Goal: Transaction & Acquisition: Purchase product/service

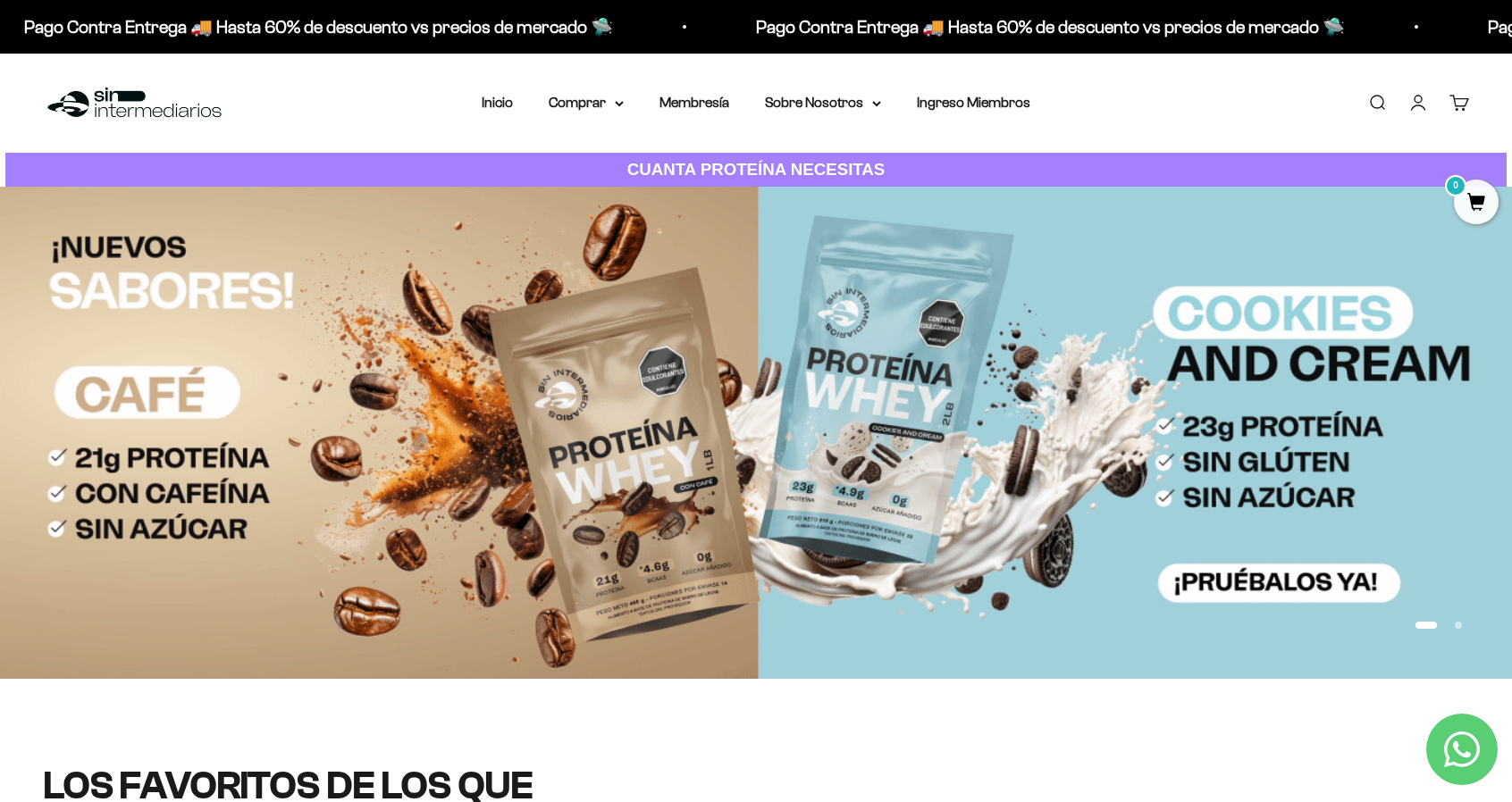
click at [607, 116] on div "Menú Buscar Inicio Comprar Proteínas Ver Todos Whey Iso Vegan Pancakes Pre-Entr…" at bounding box center [756, 103] width 1512 height 99
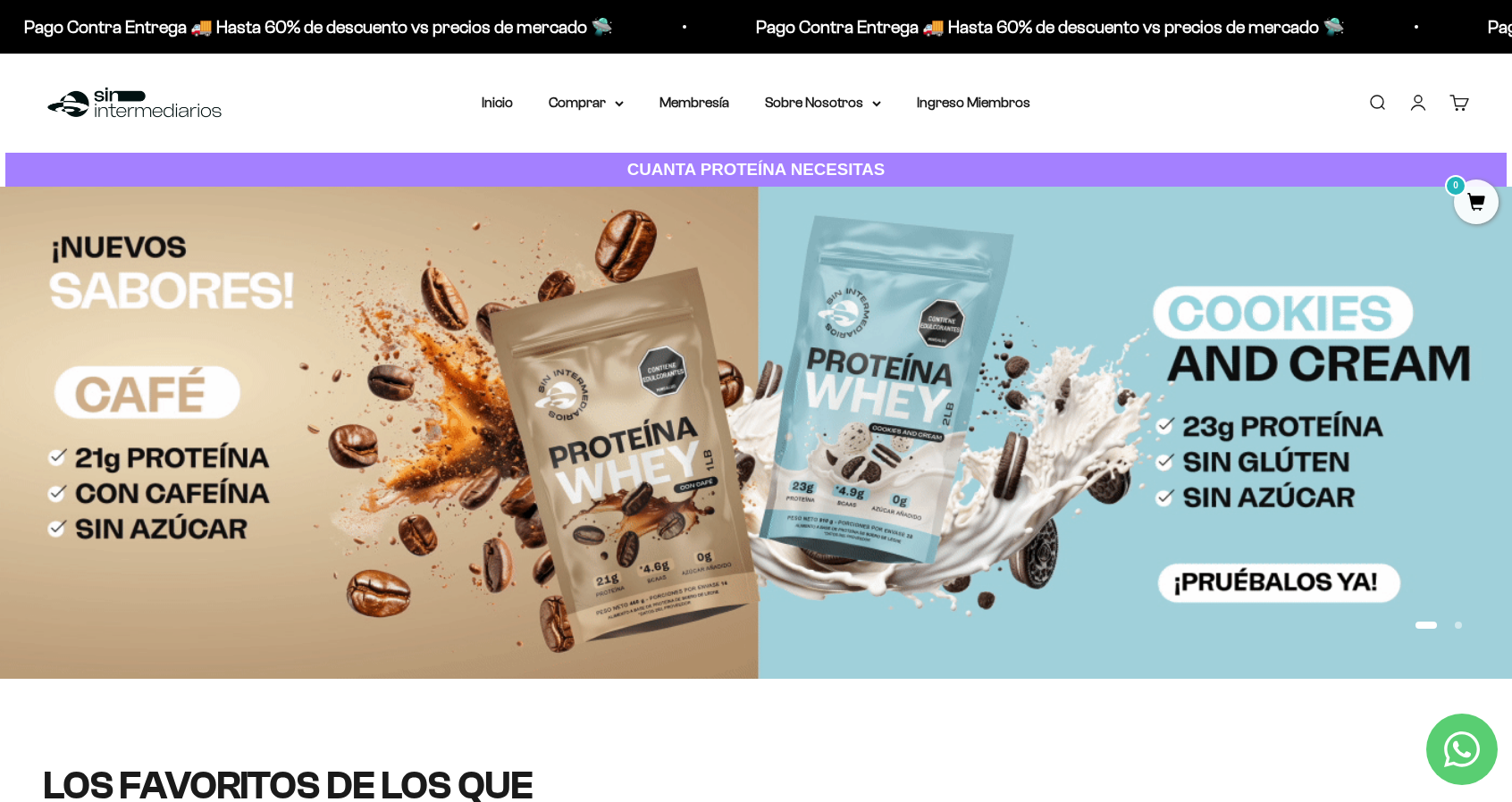
click at [605, 115] on div "Menú Buscar Inicio Comprar Proteínas Ver Todos Whey Iso Vegan Pancakes Pre-Entr…" at bounding box center [756, 103] width 1512 height 99
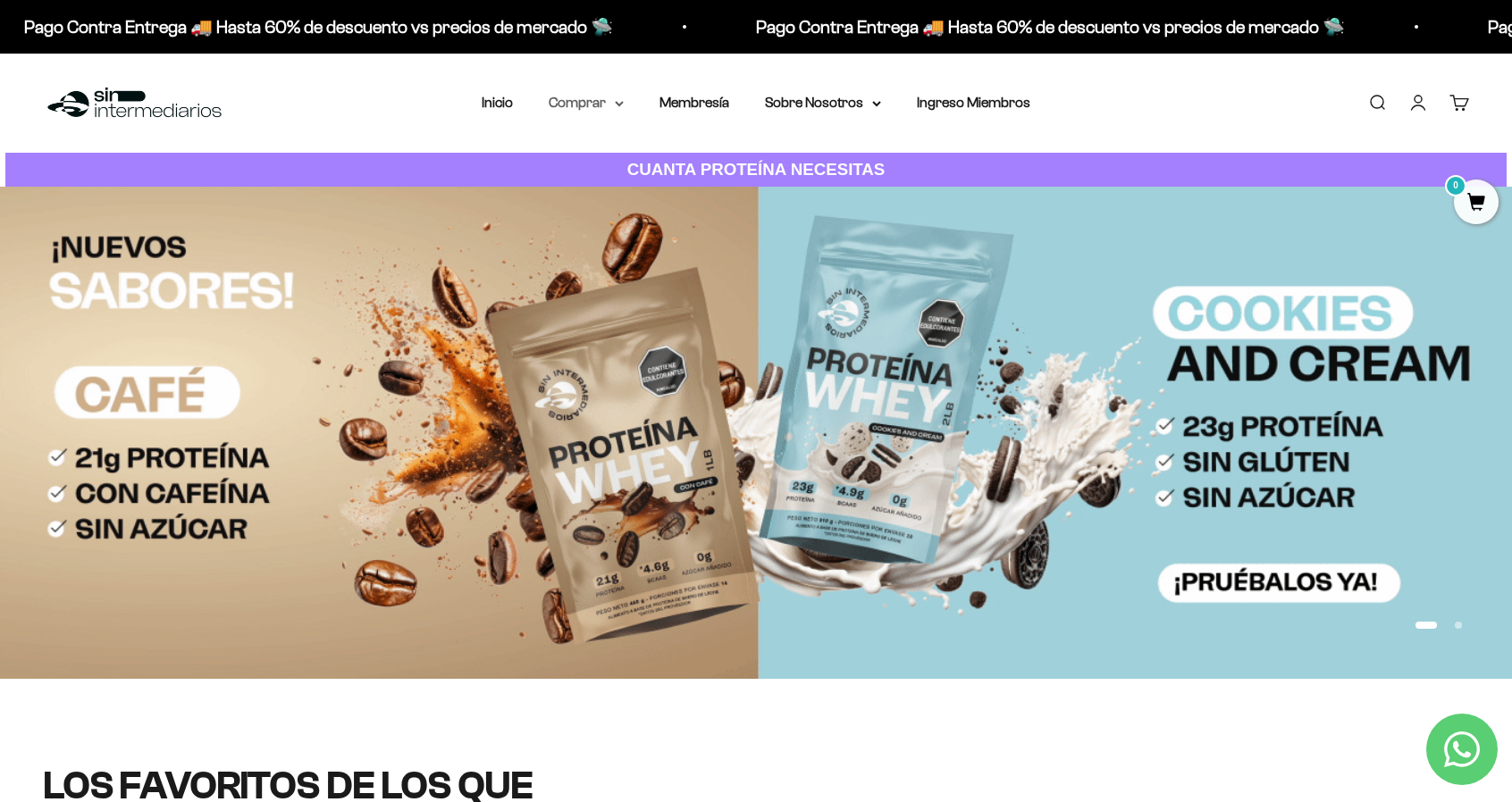
click at [607, 106] on summary "Comprar" at bounding box center [585, 102] width 75 height 23
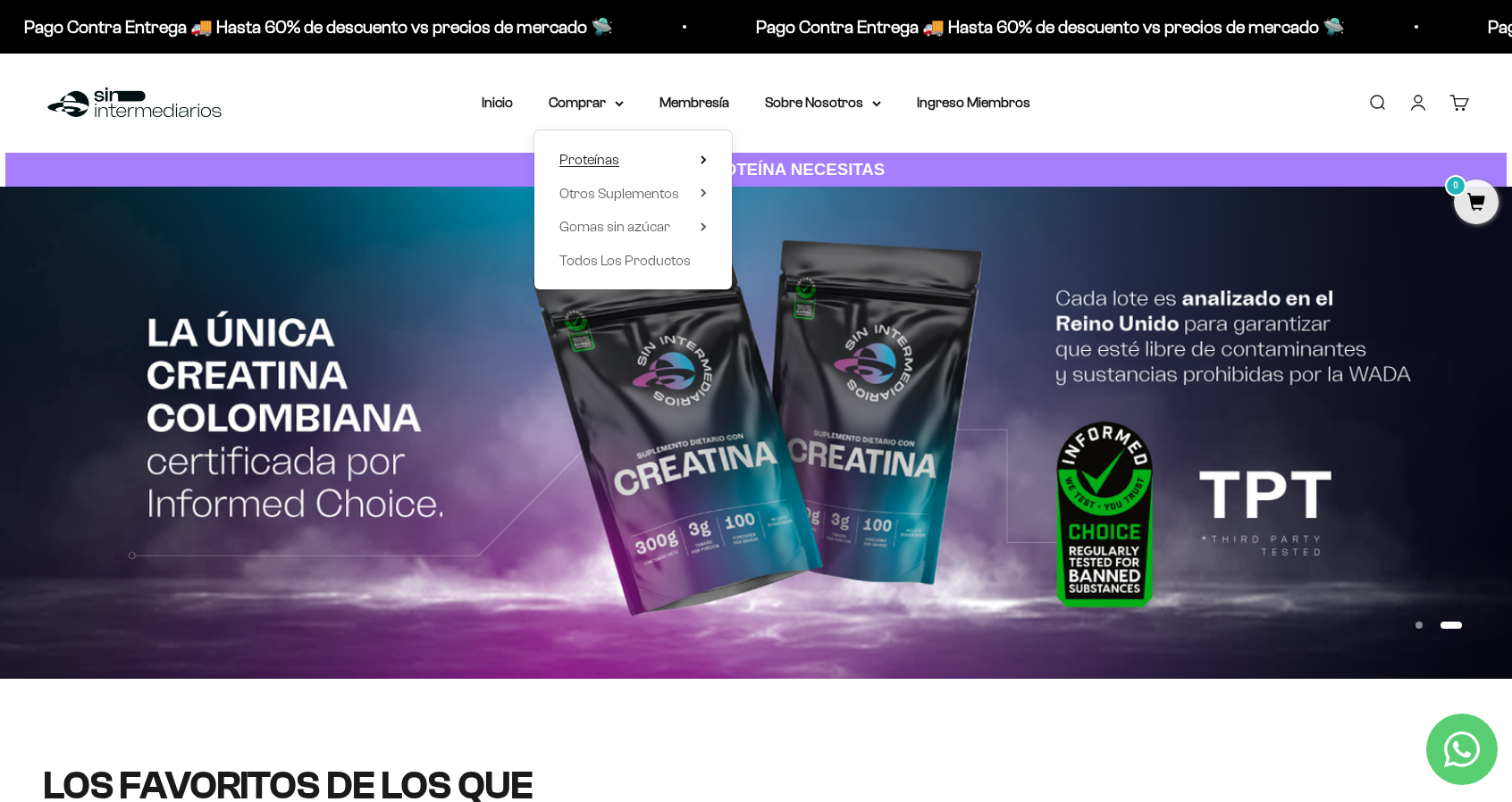
click at [632, 149] on summary "Proteínas" at bounding box center [633, 160] width 148 height 23
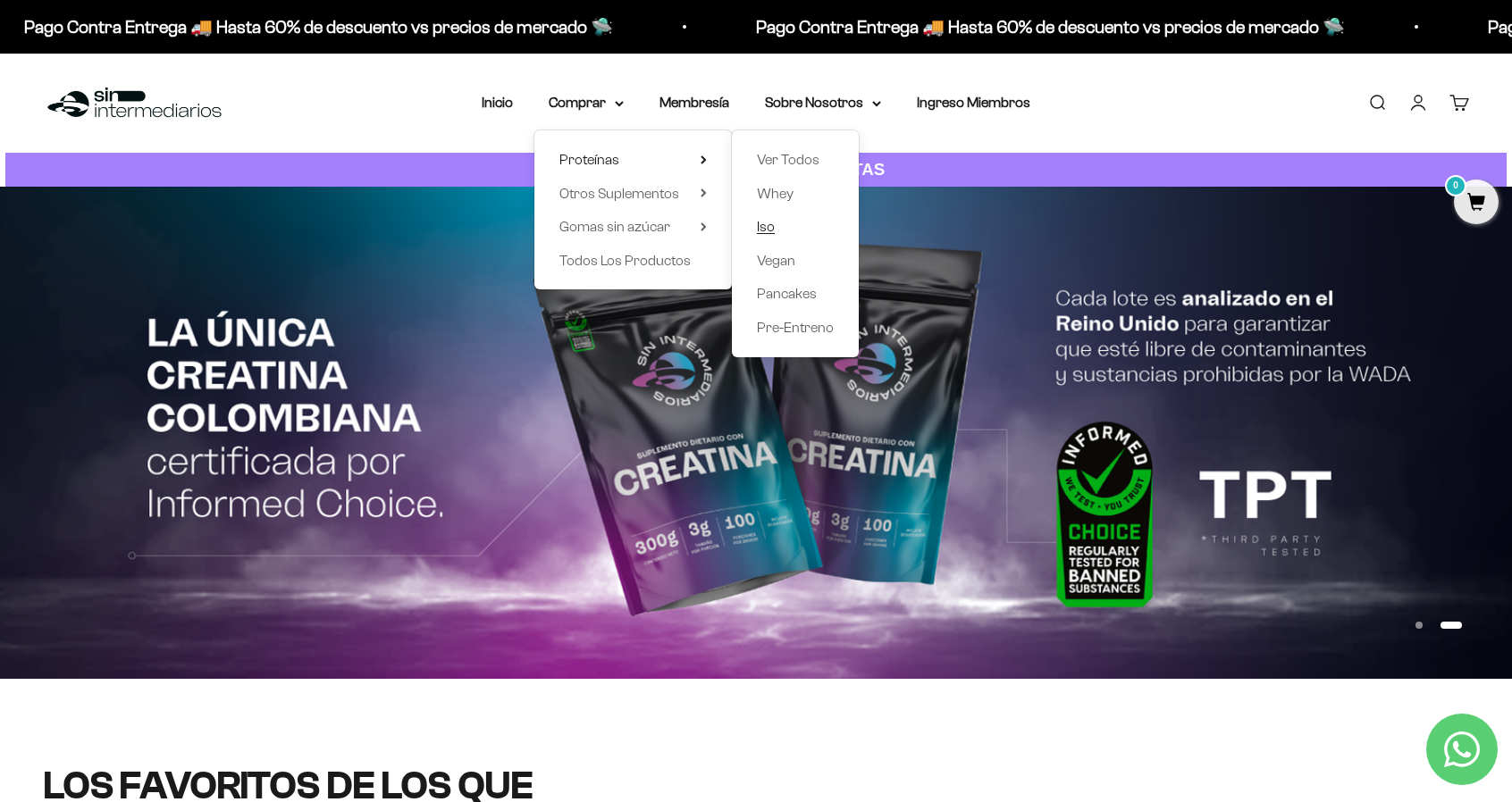
click at [770, 231] on span "Iso" at bounding box center [766, 225] width 18 height 15
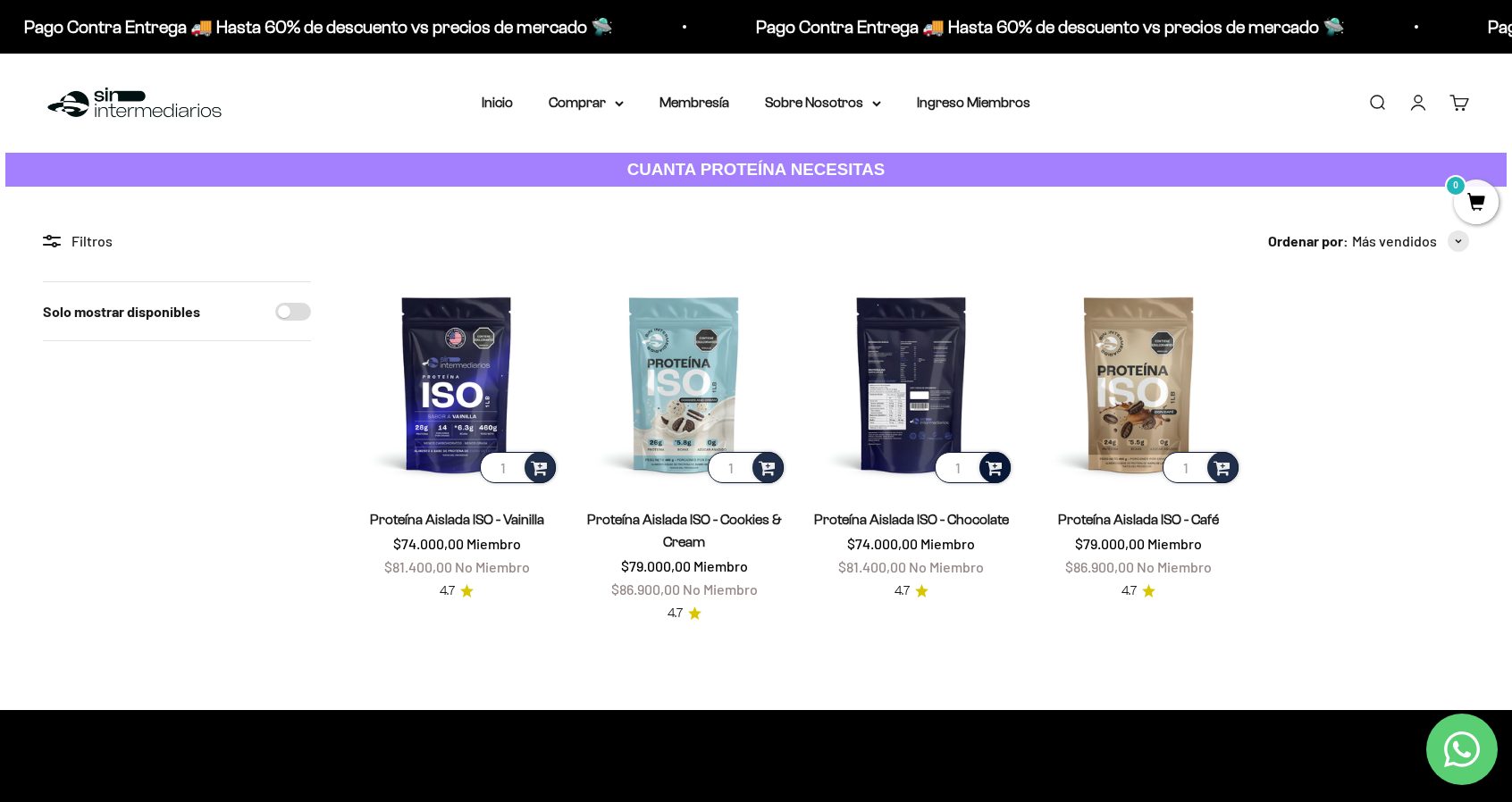
click at [991, 471] on span at bounding box center [993, 467] width 17 height 21
click at [933, 347] on img at bounding box center [912, 384] width 205 height 205
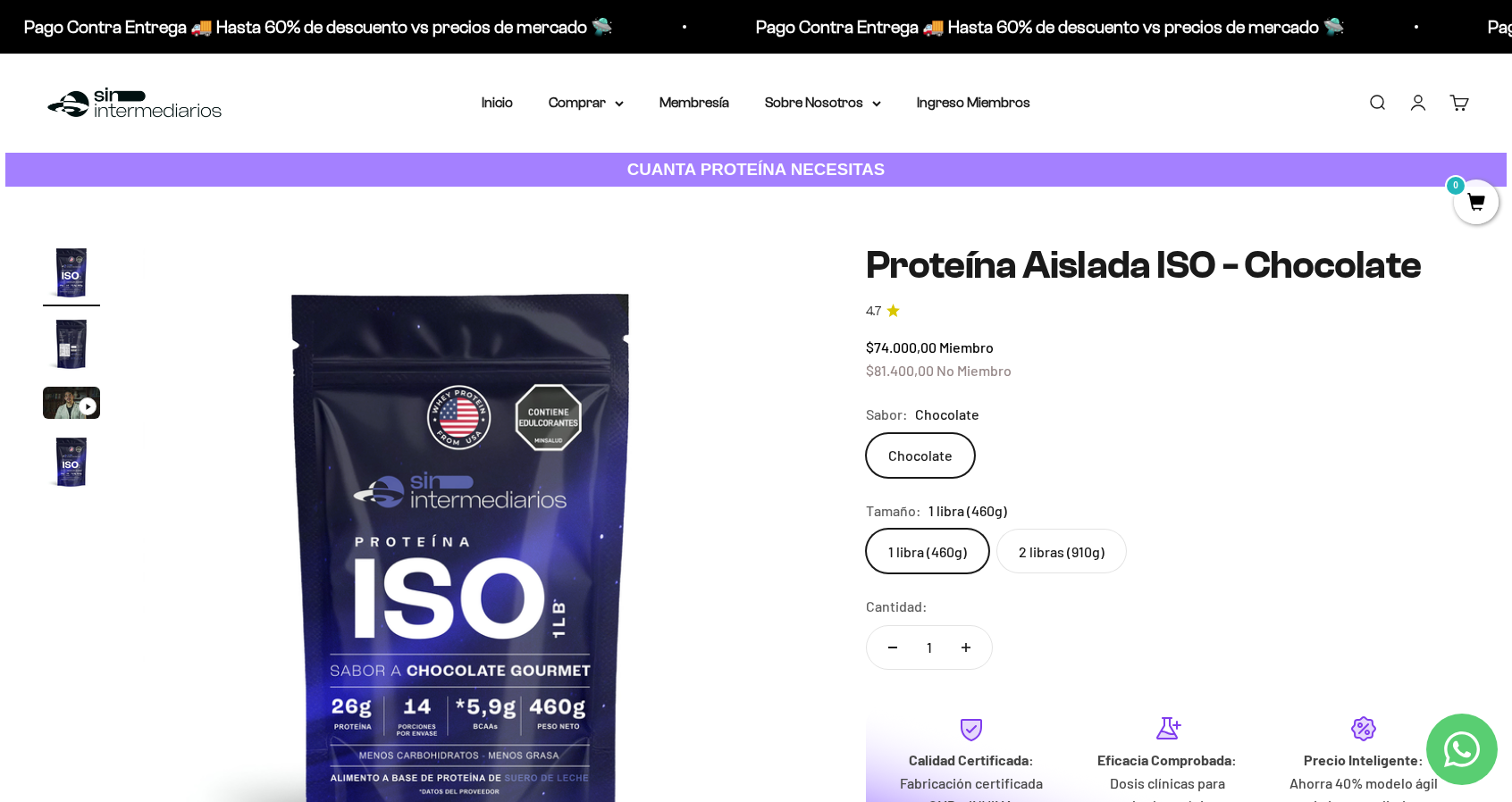
click at [1081, 552] on label "2 libras (910g)" at bounding box center [1061, 551] width 131 height 45
click at [866, 529] on input "2 libras (910g)" at bounding box center [865, 528] width 1 height 1
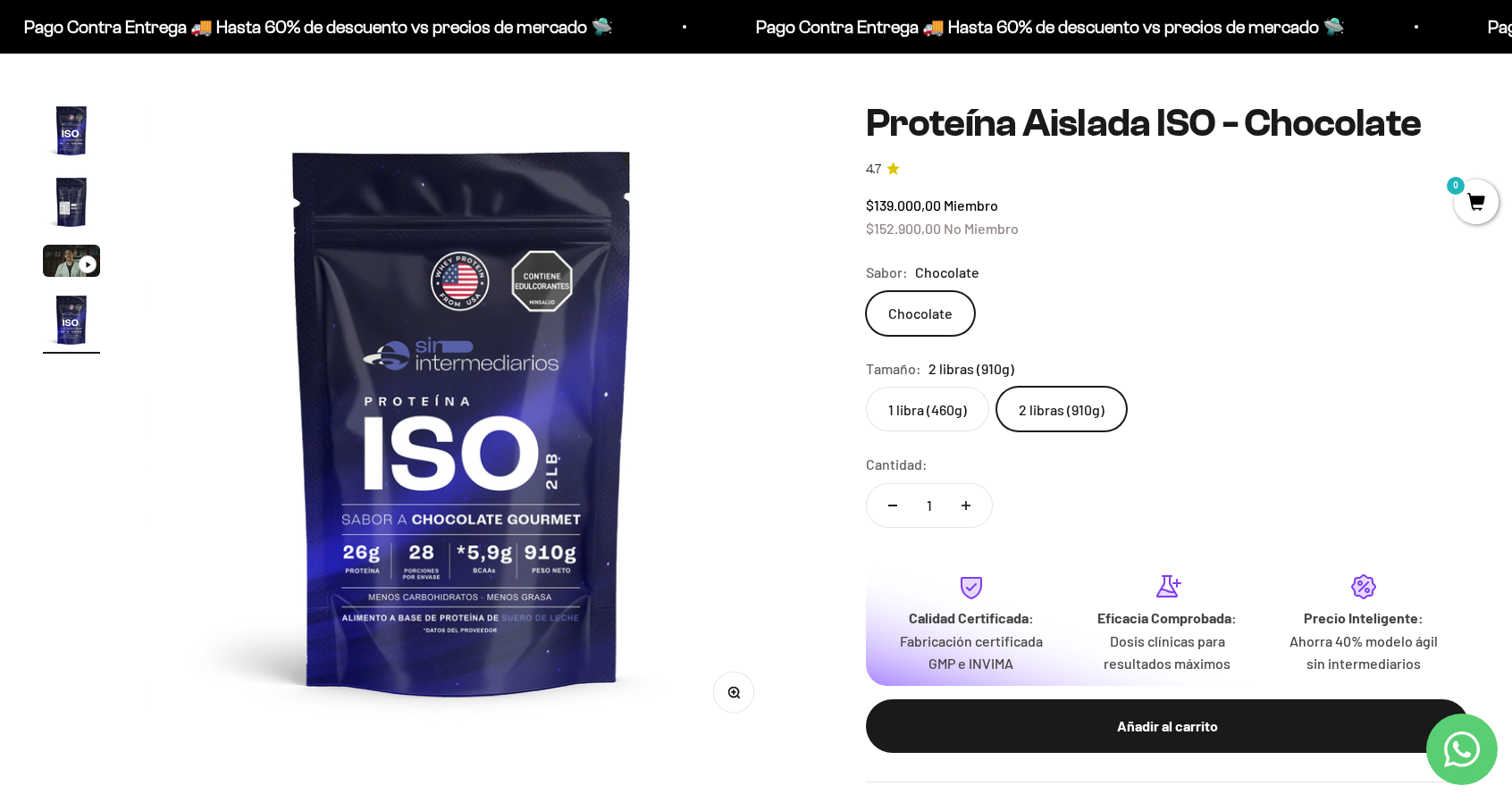
scroll to position [90, 0]
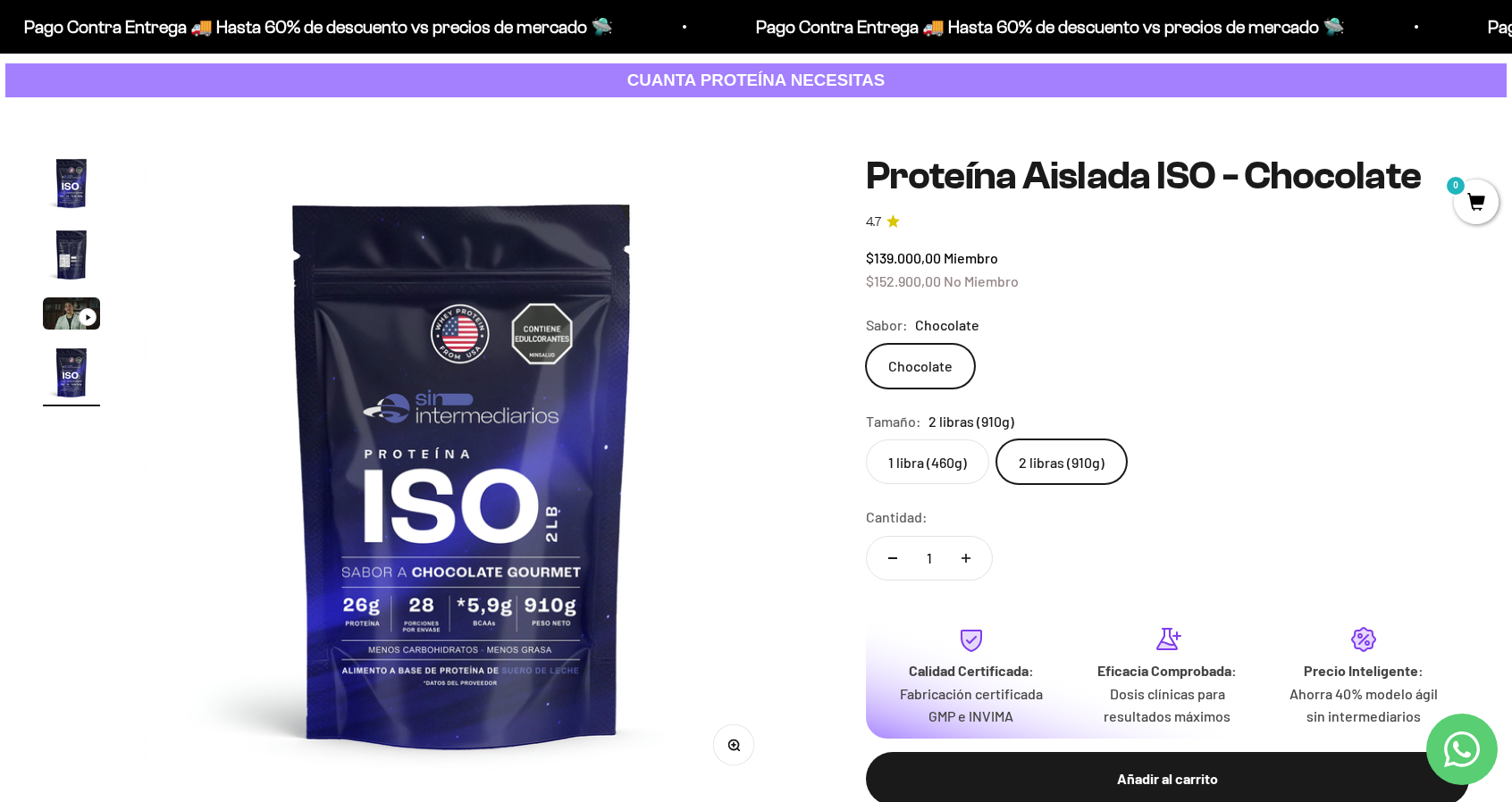
click at [972, 557] on button "Aumentar cantidad" at bounding box center [965, 558] width 52 height 43
click at [970, 560] on button "Aumentar cantidad" at bounding box center [965, 558] width 52 height 43
type input "3"
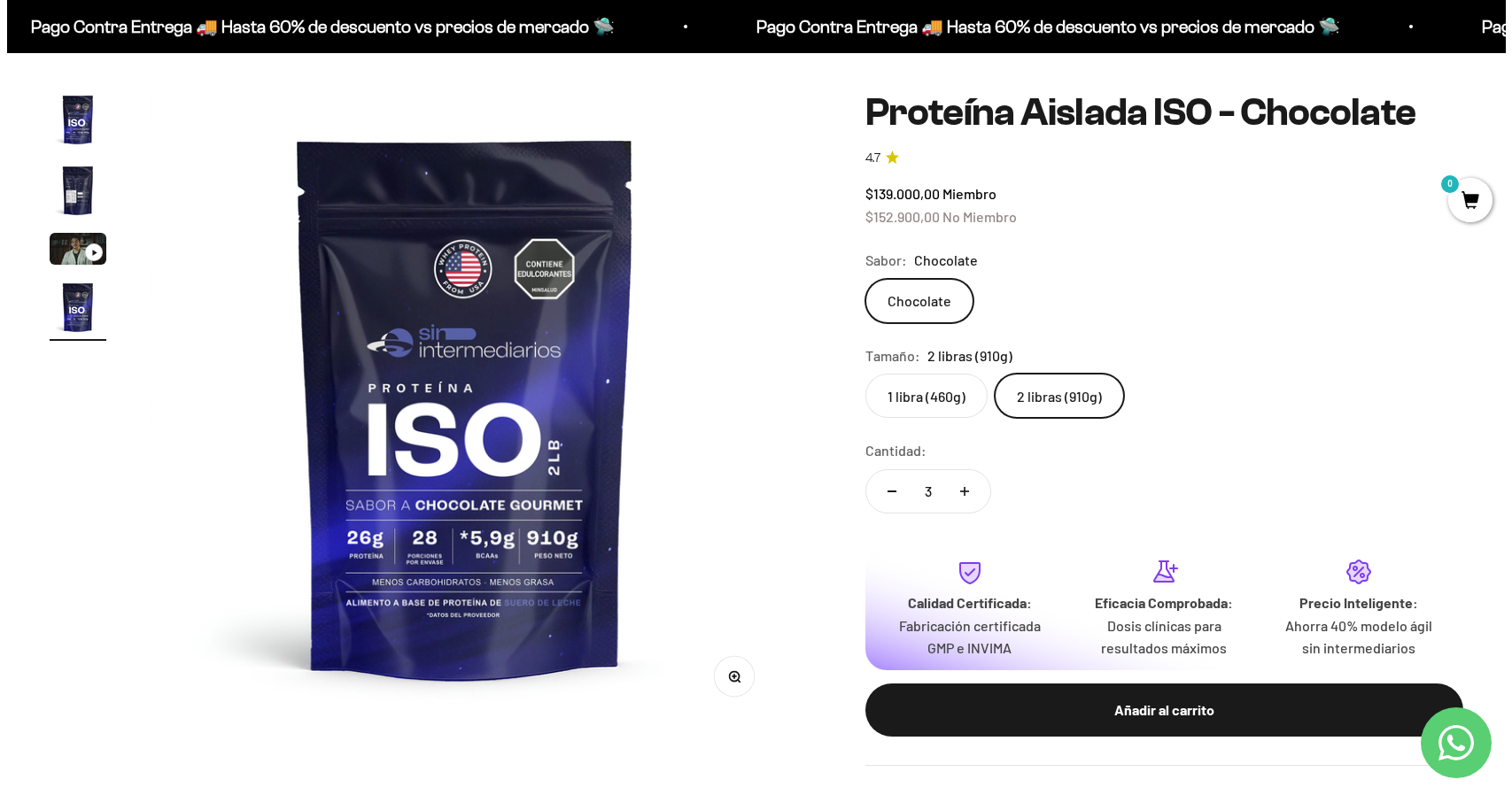
scroll to position [266, 0]
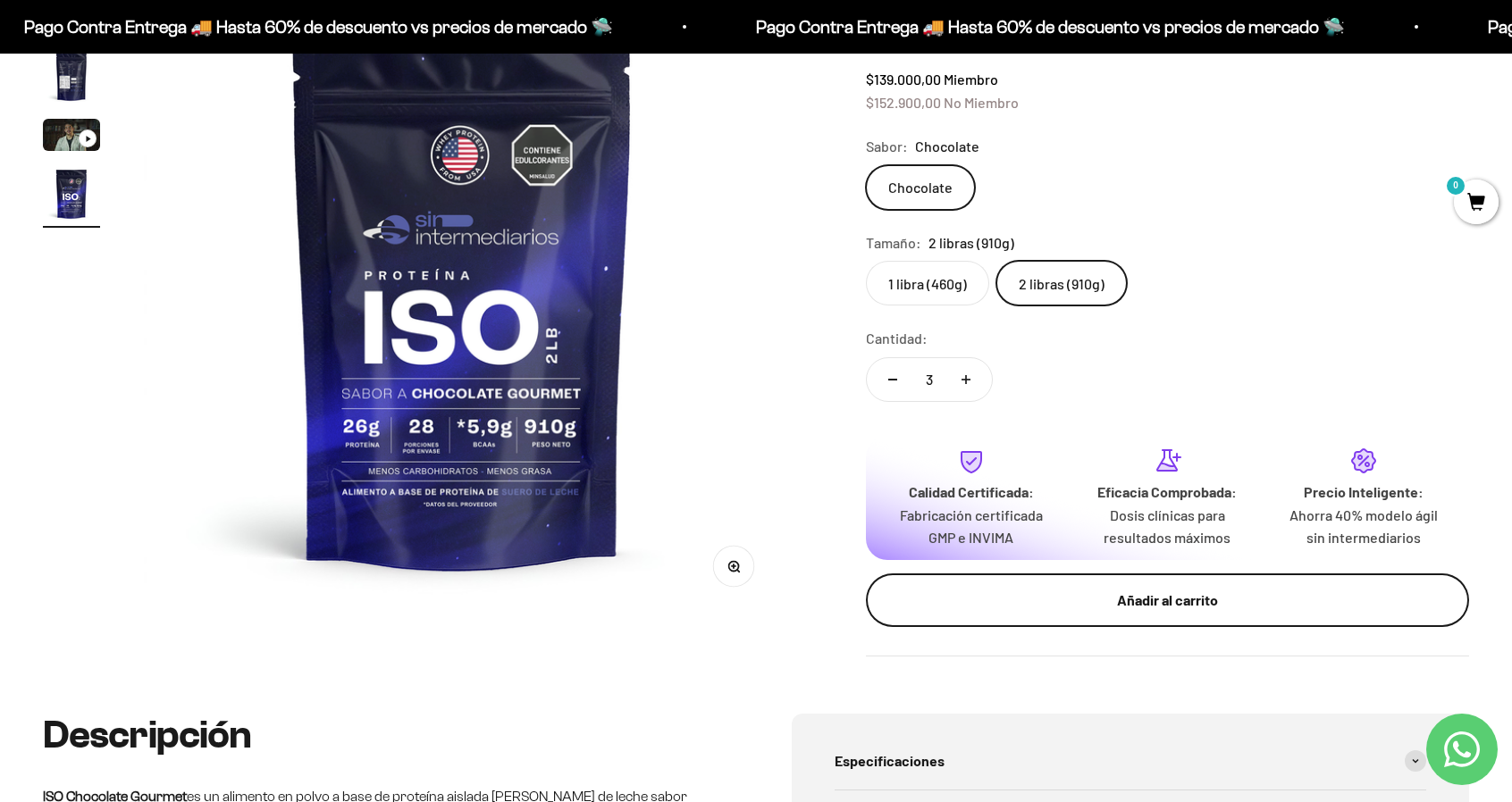
click at [956, 596] on div "Añadir al carrito" at bounding box center [1167, 600] width 532 height 23
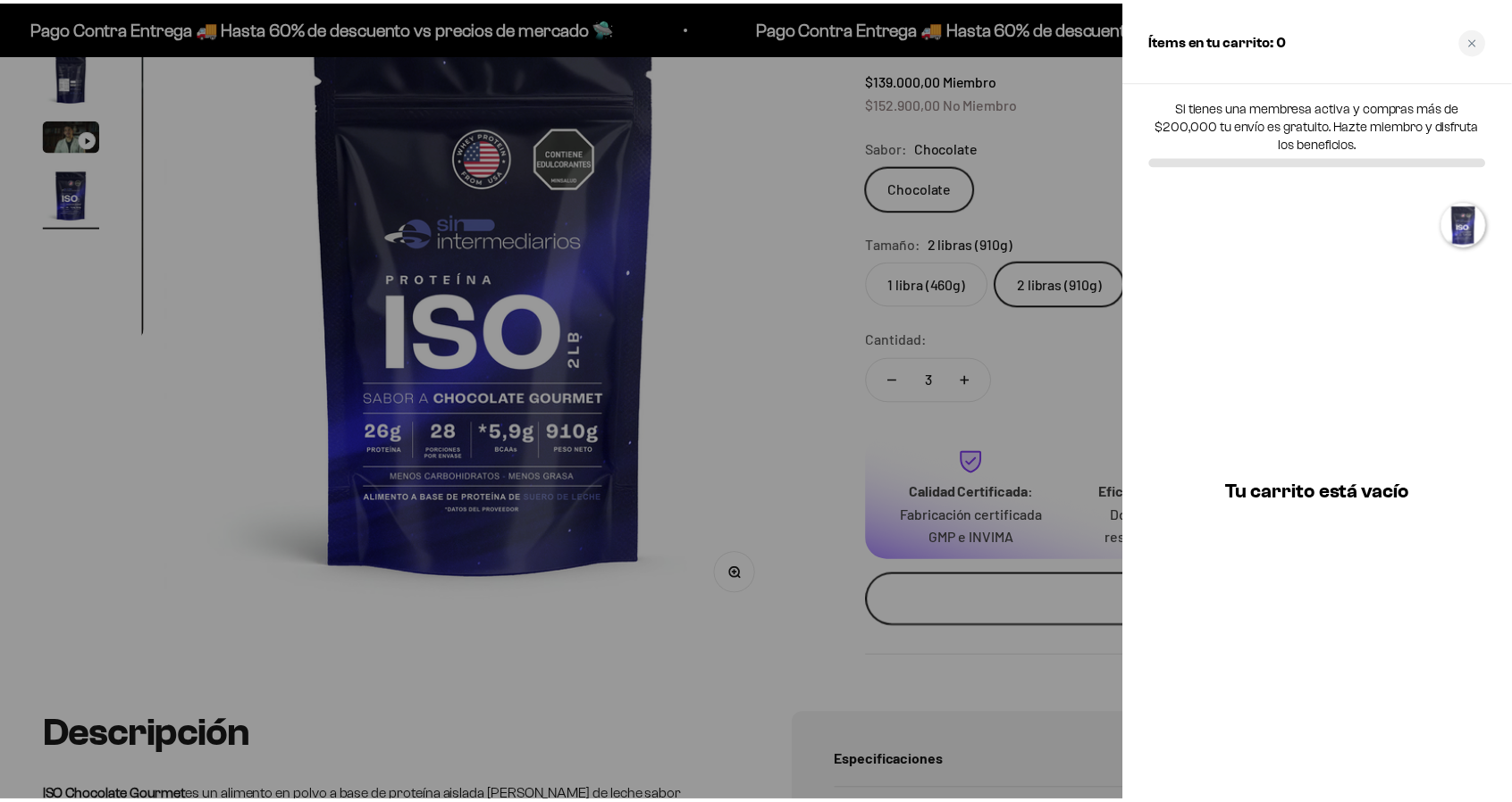
scroll to position [0, 1998]
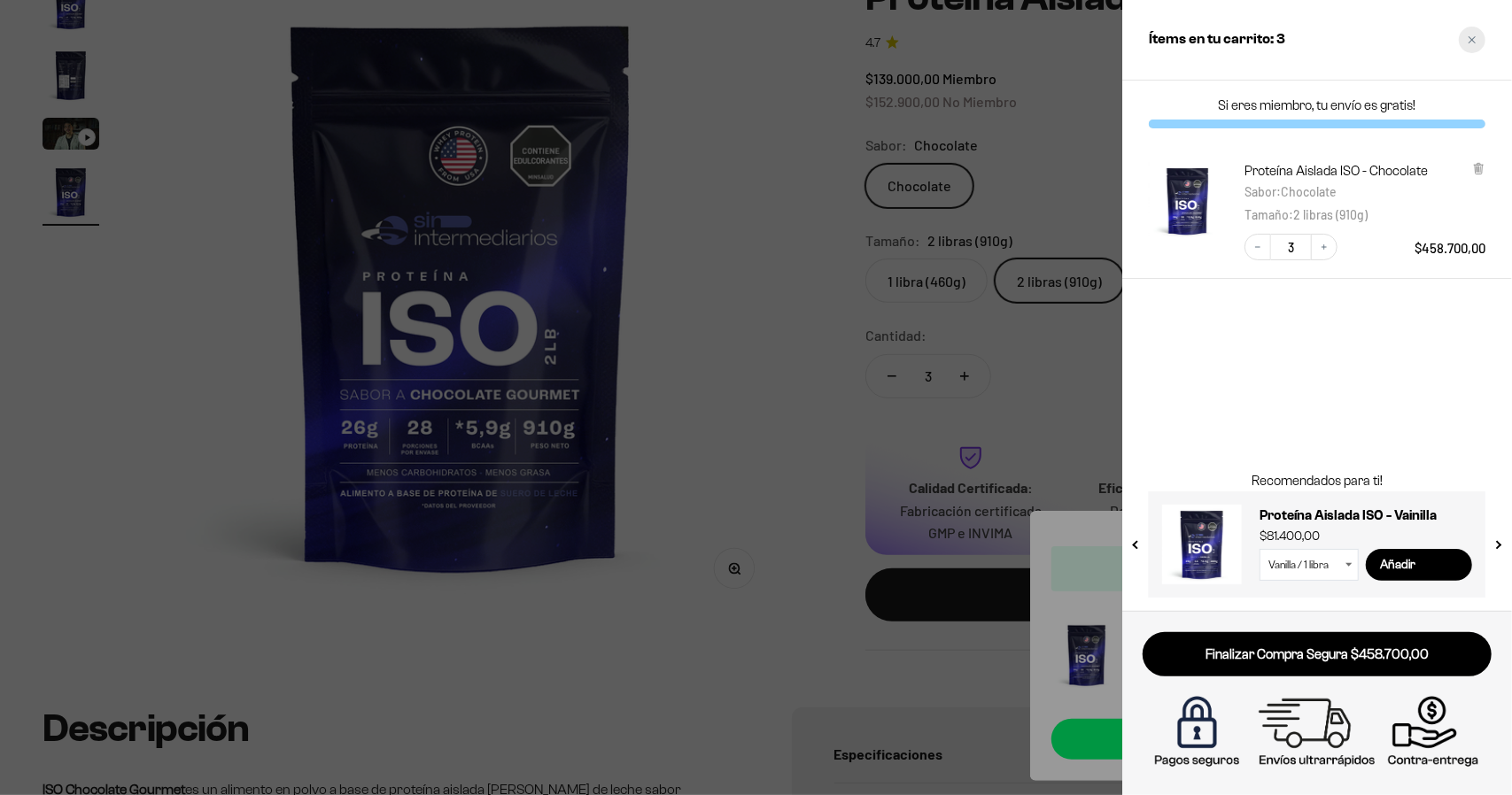
click at [1472, 44] on icon "Close cart" at bounding box center [1471, 40] width 9 height 9
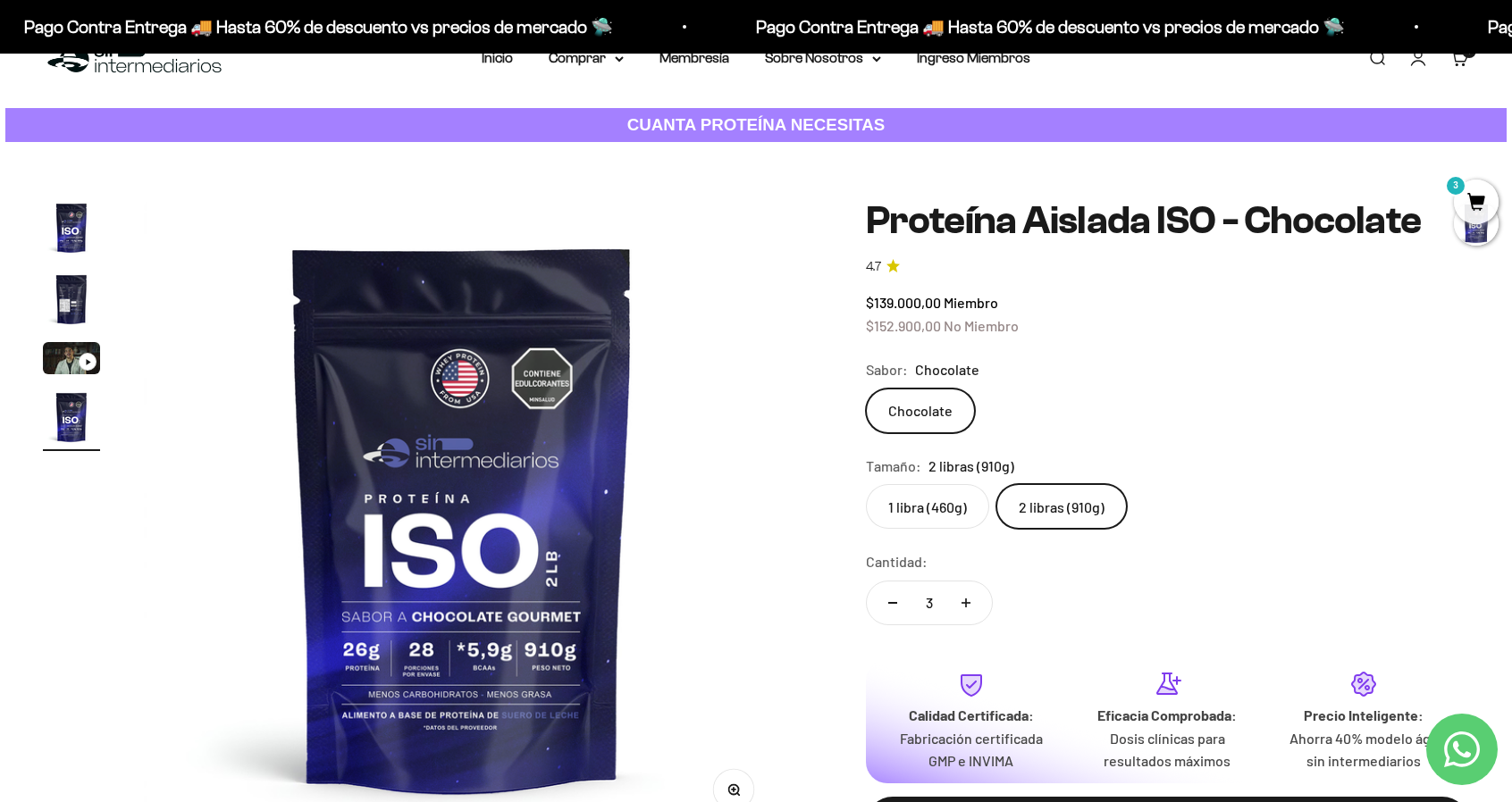
scroll to position [0, 0]
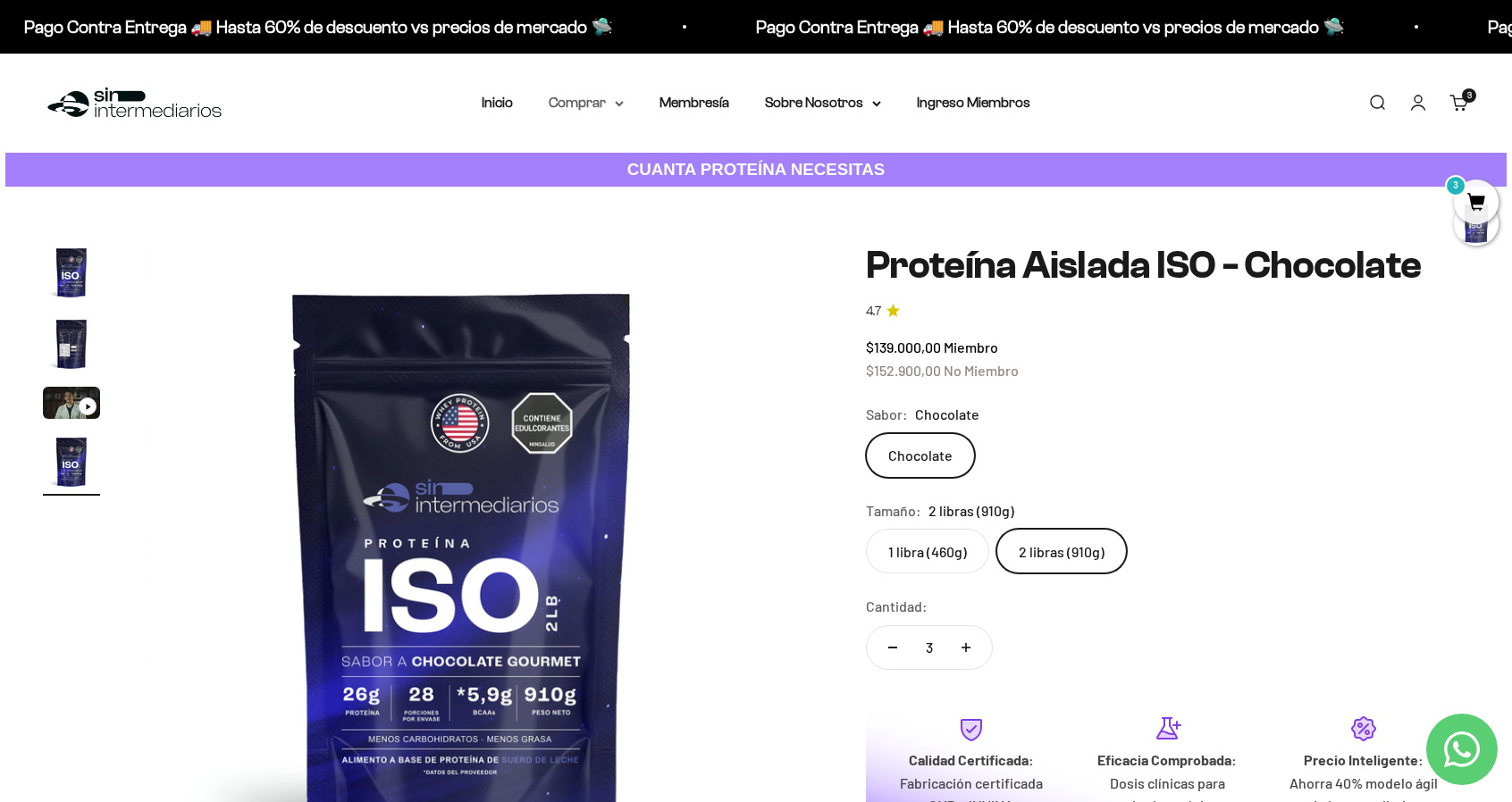
click at [613, 96] on summary "Comprar" at bounding box center [585, 102] width 75 height 23
click at [639, 154] on summary "Proteínas" at bounding box center [633, 160] width 148 height 23
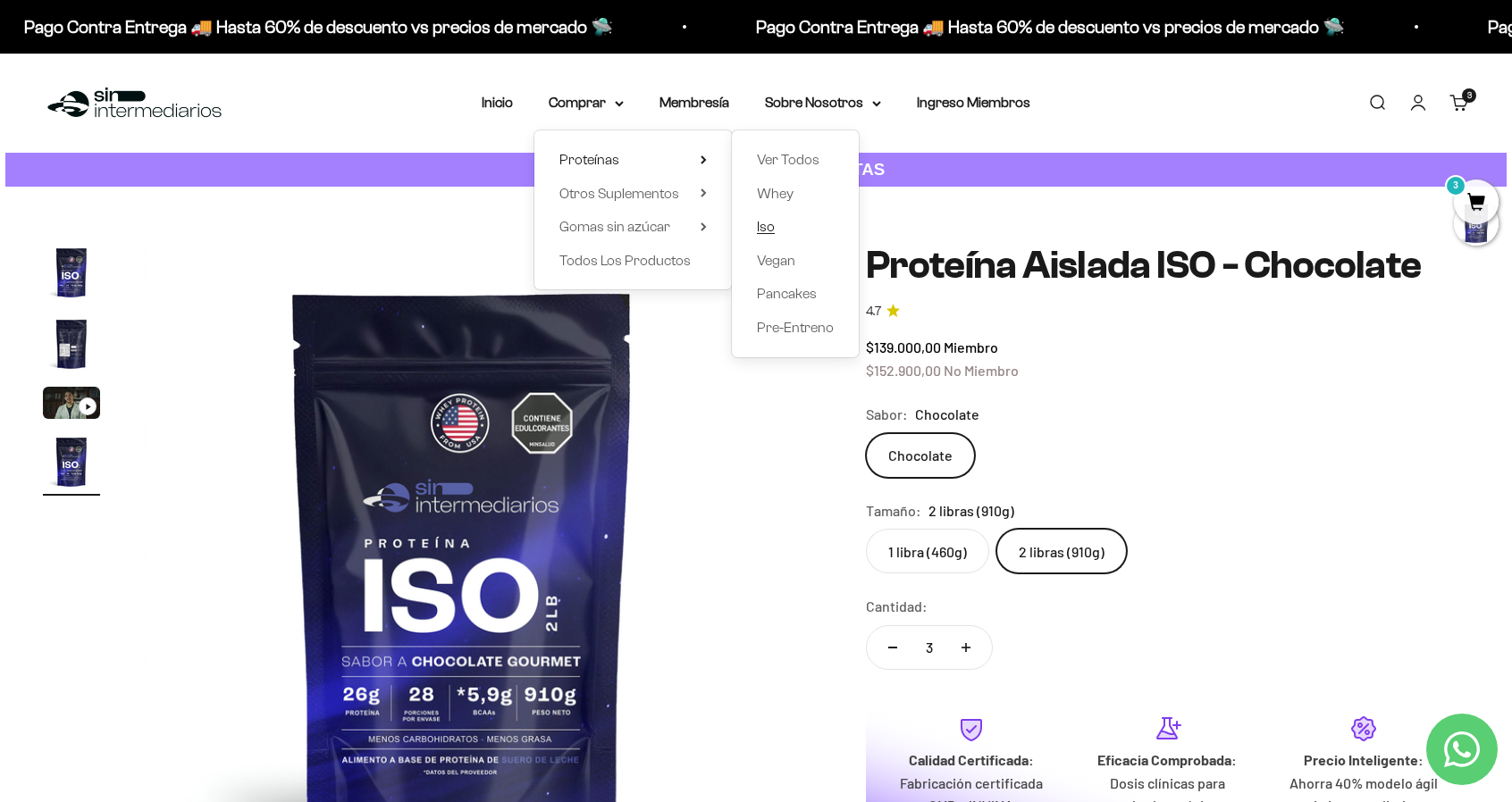
click at [770, 227] on span "Iso" at bounding box center [766, 225] width 18 height 15
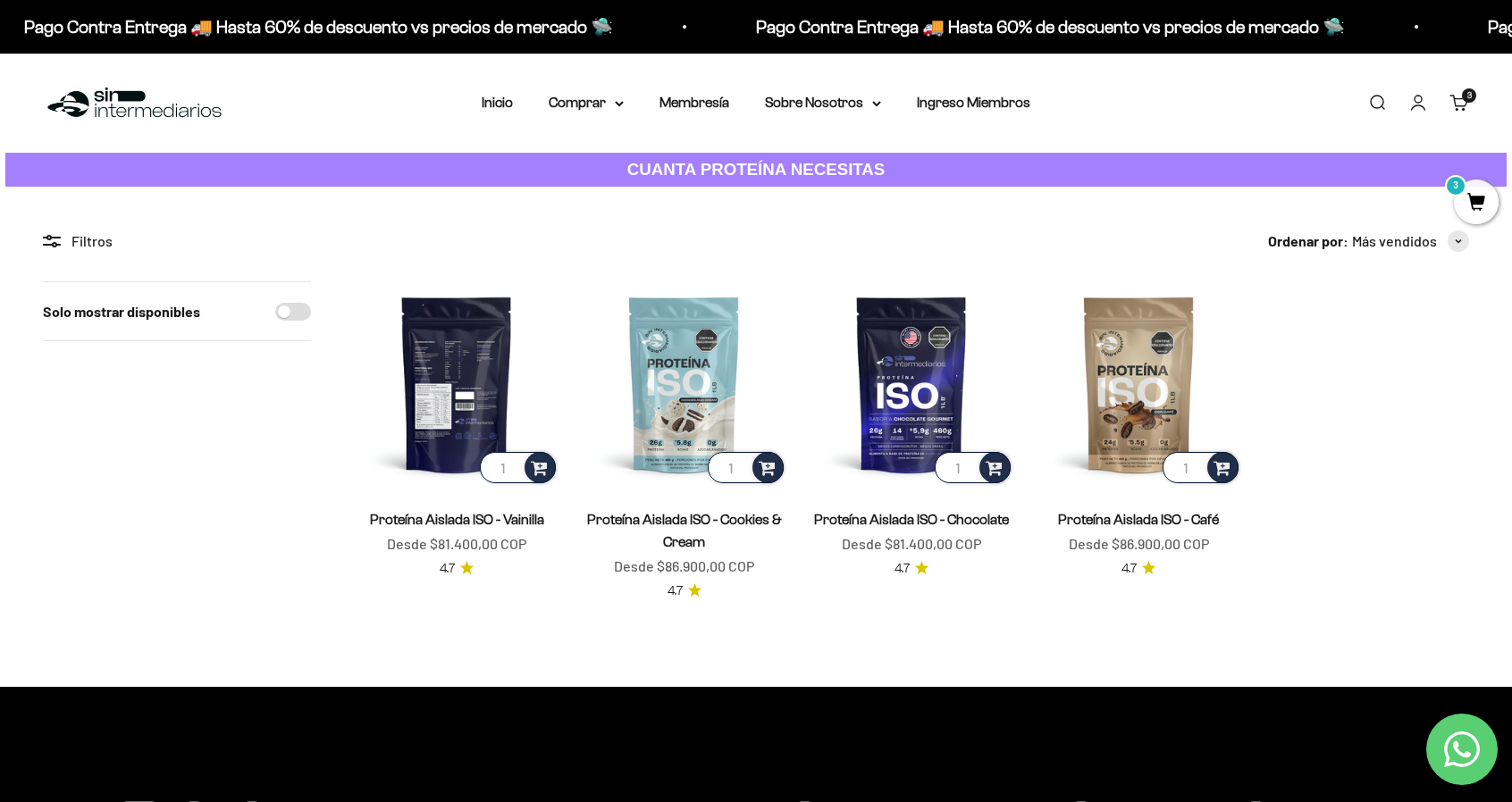
click at [478, 351] on img at bounding box center [457, 384] width 205 height 205
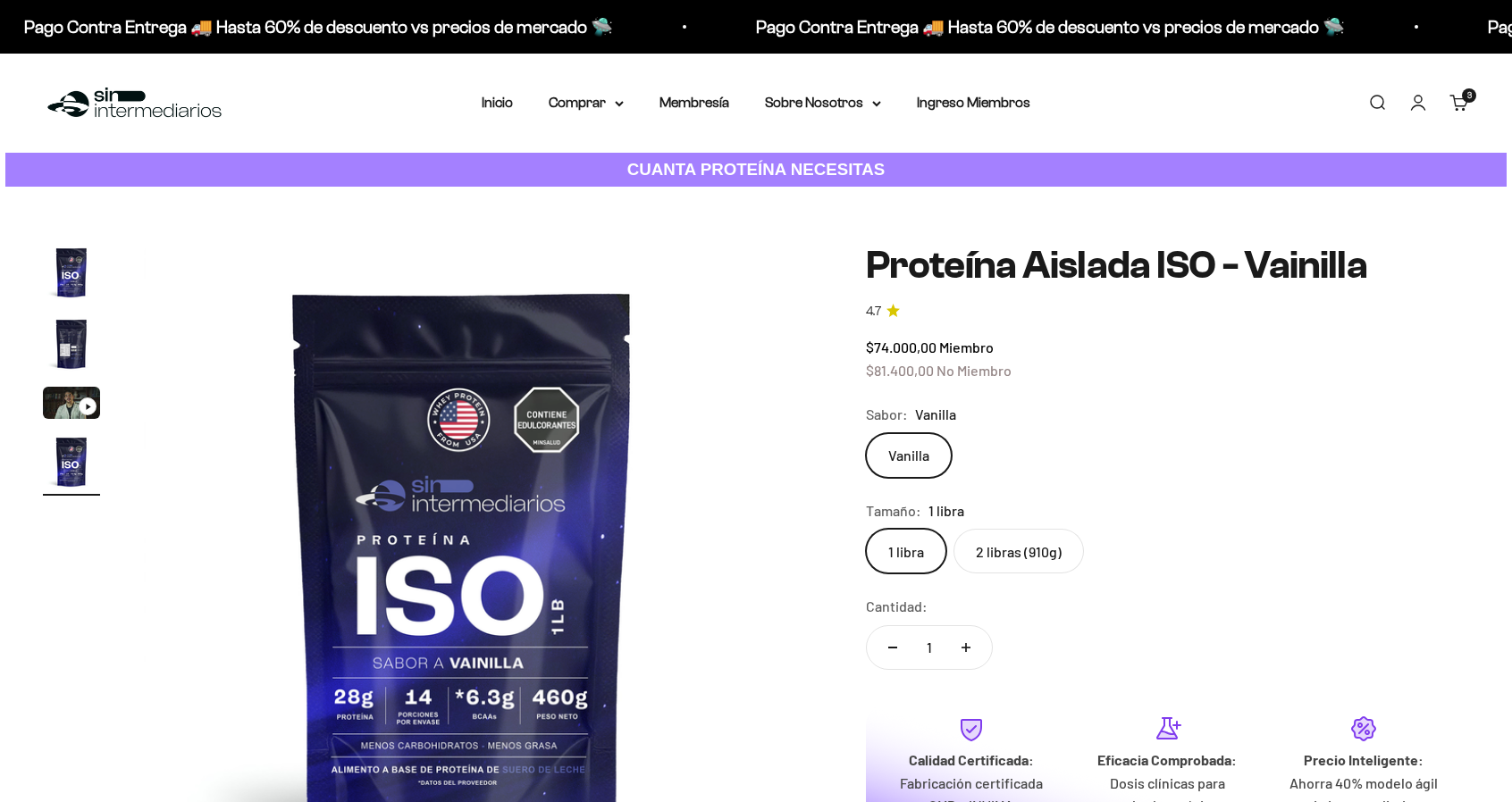
scroll to position [0, 1975]
click at [991, 557] on label "2 libras (910g)" at bounding box center [1018, 551] width 131 height 45
click at [866, 529] on input "2 libras (910g)" at bounding box center [865, 528] width 1 height 1
radio input "true"
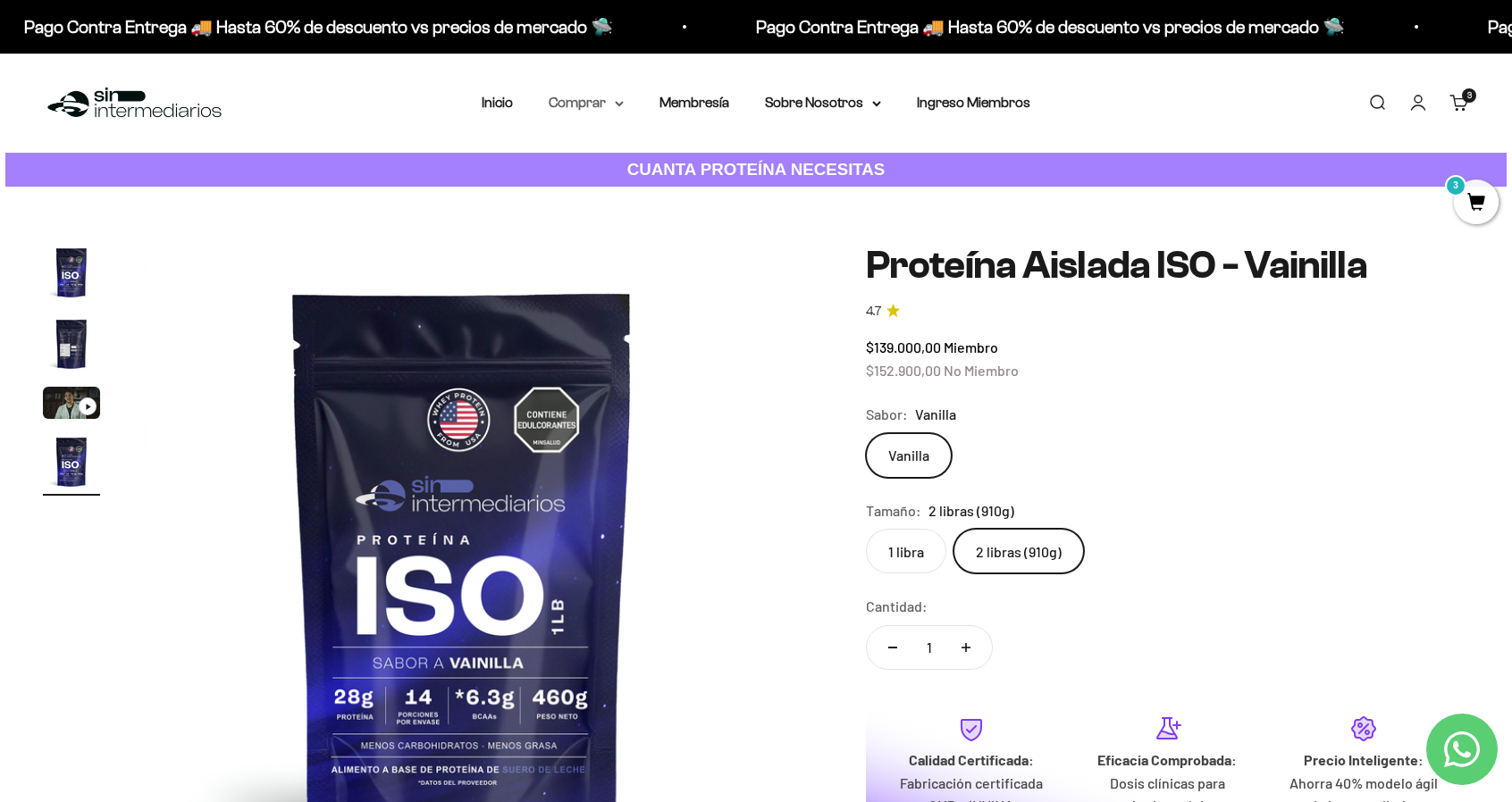
click at [600, 98] on summary "Comprar" at bounding box center [585, 102] width 75 height 23
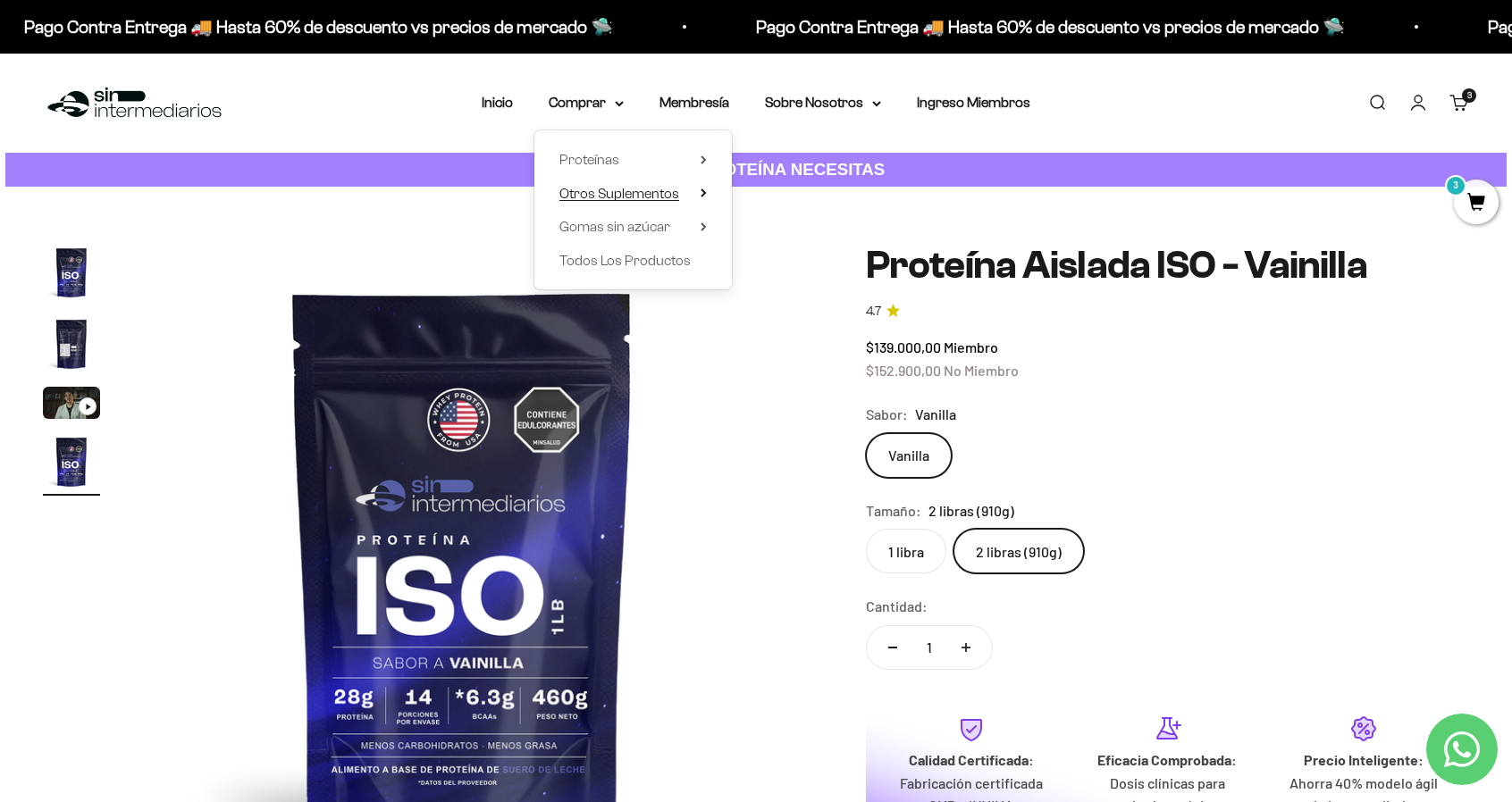
click at [593, 198] on span "Otros Suplementos" at bounding box center [619, 193] width 120 height 15
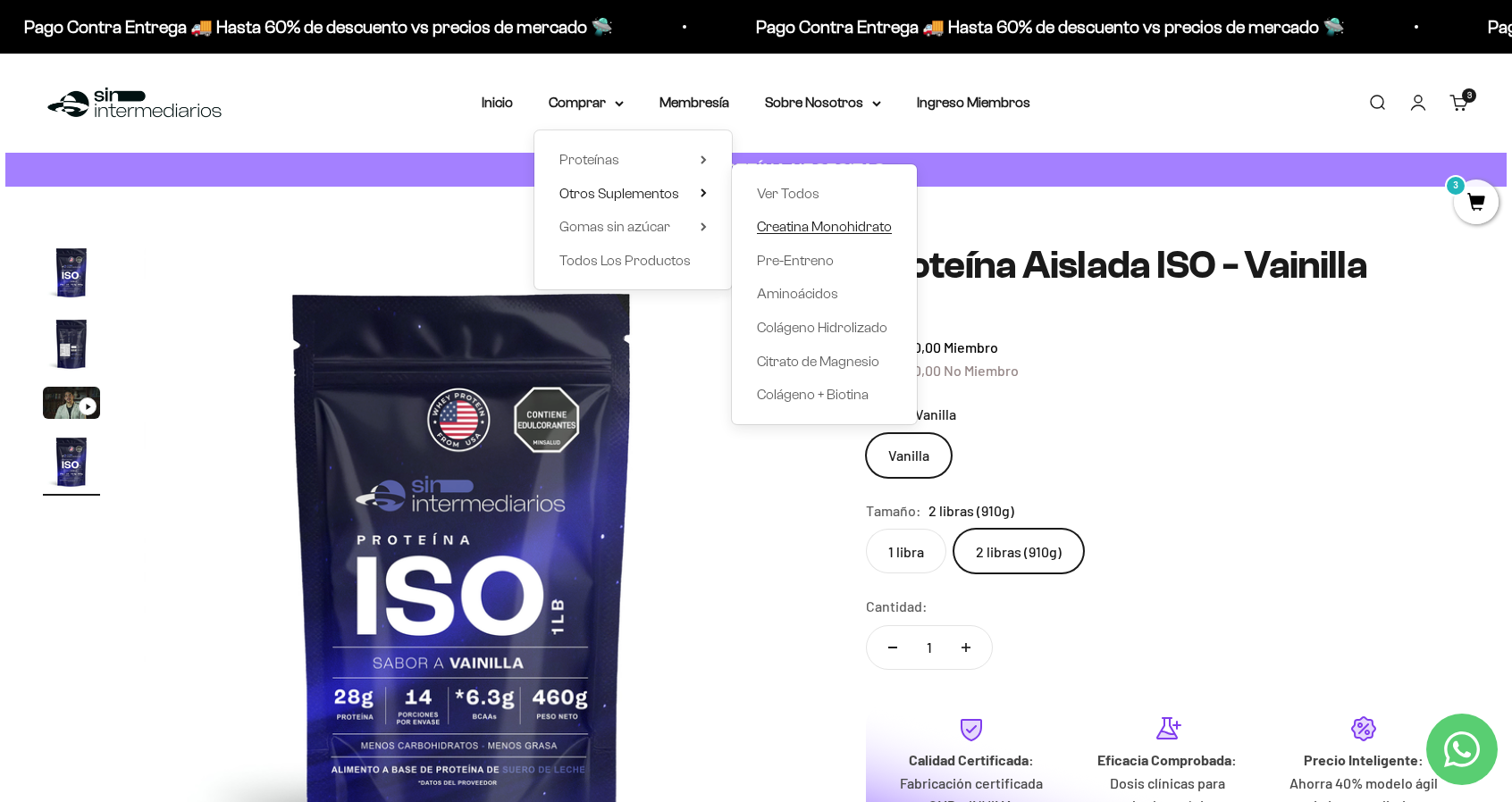
click at [860, 225] on span "Creatina Monohidrato" at bounding box center [824, 225] width 135 height 15
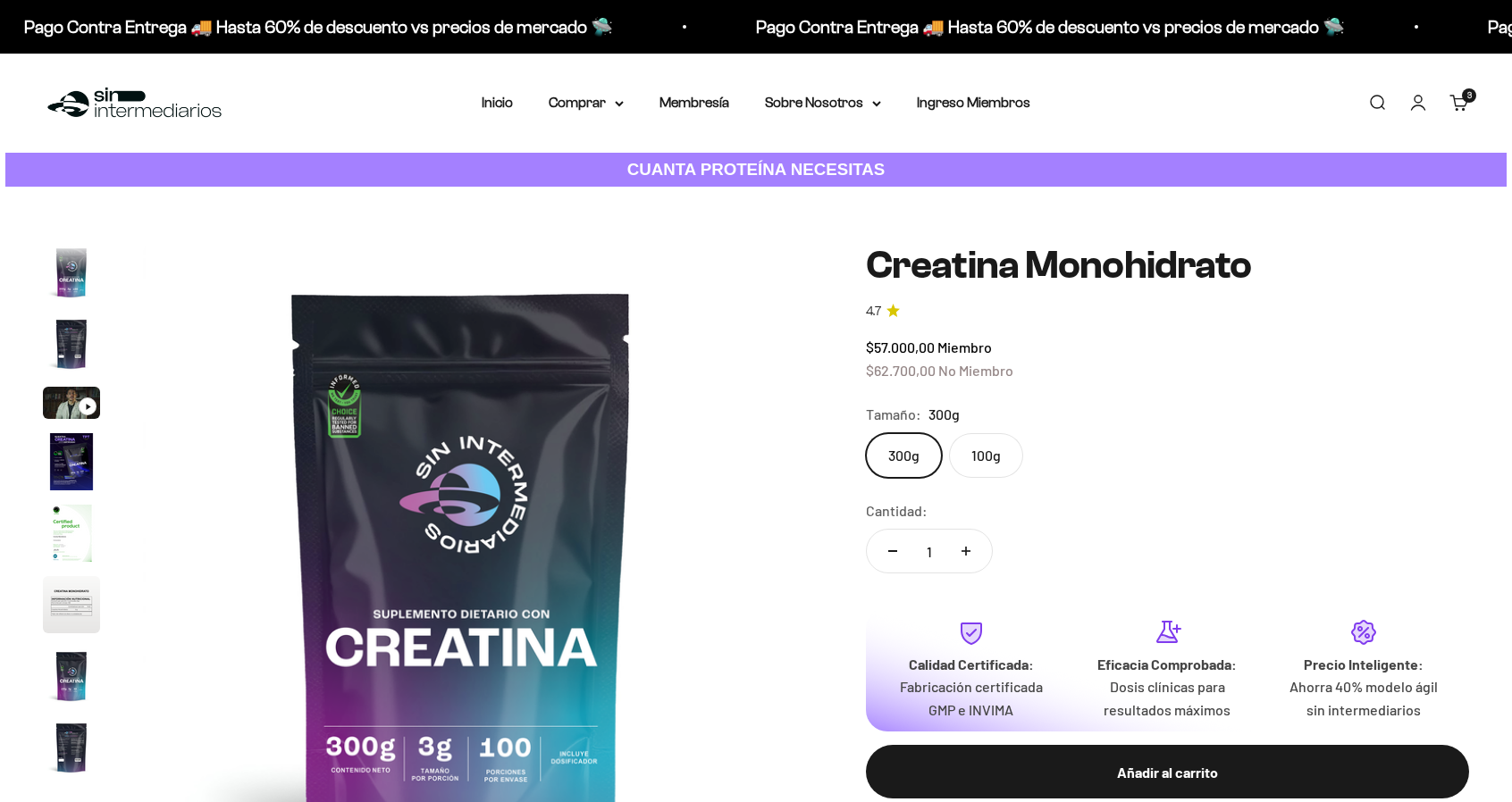
scroll to position [73, 0]
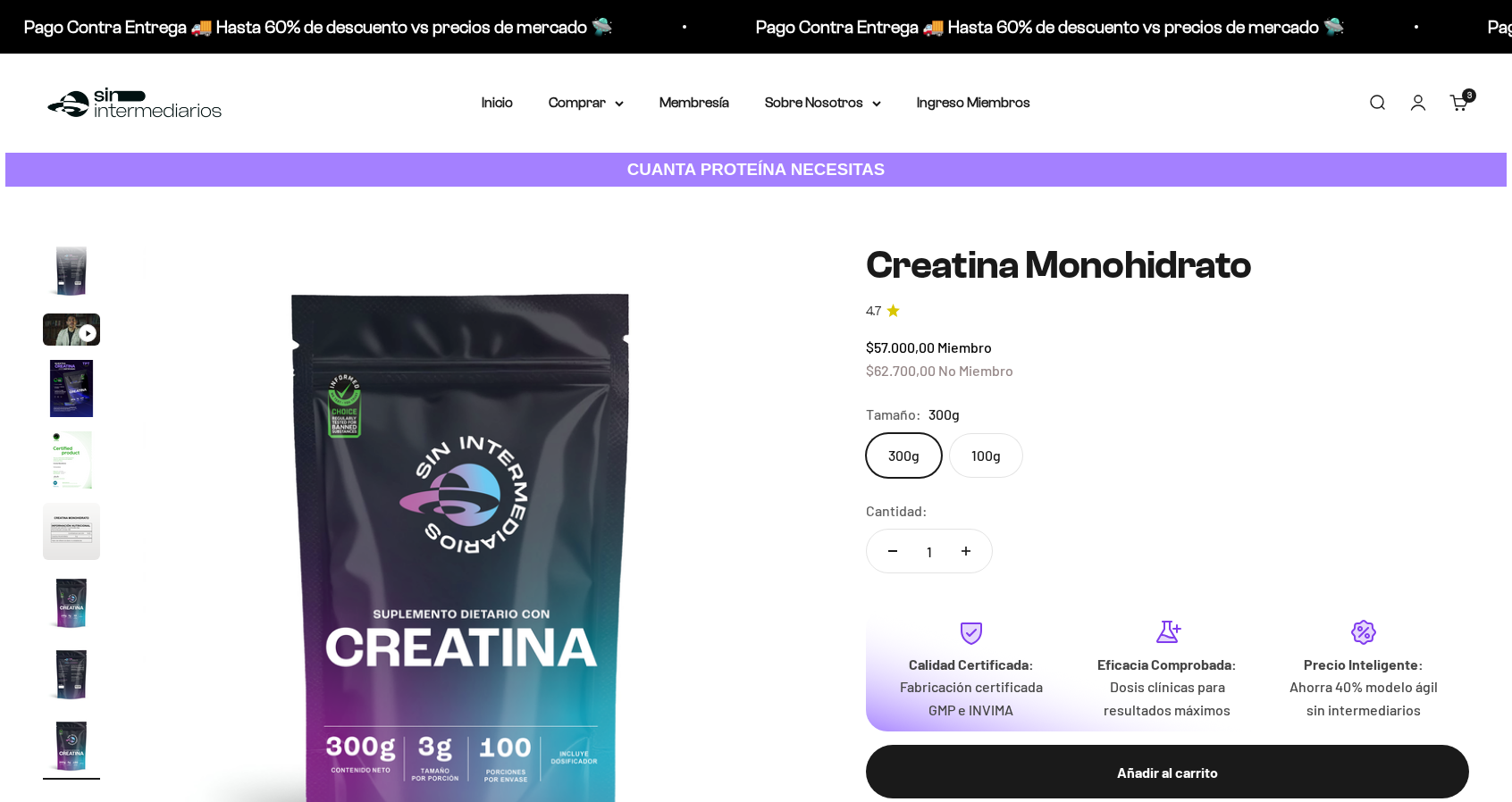
click at [969, 460] on label "100g" at bounding box center [985, 455] width 74 height 45
click at [866, 433] on input "100g" at bounding box center [865, 433] width 1 height 1
radio input "true"
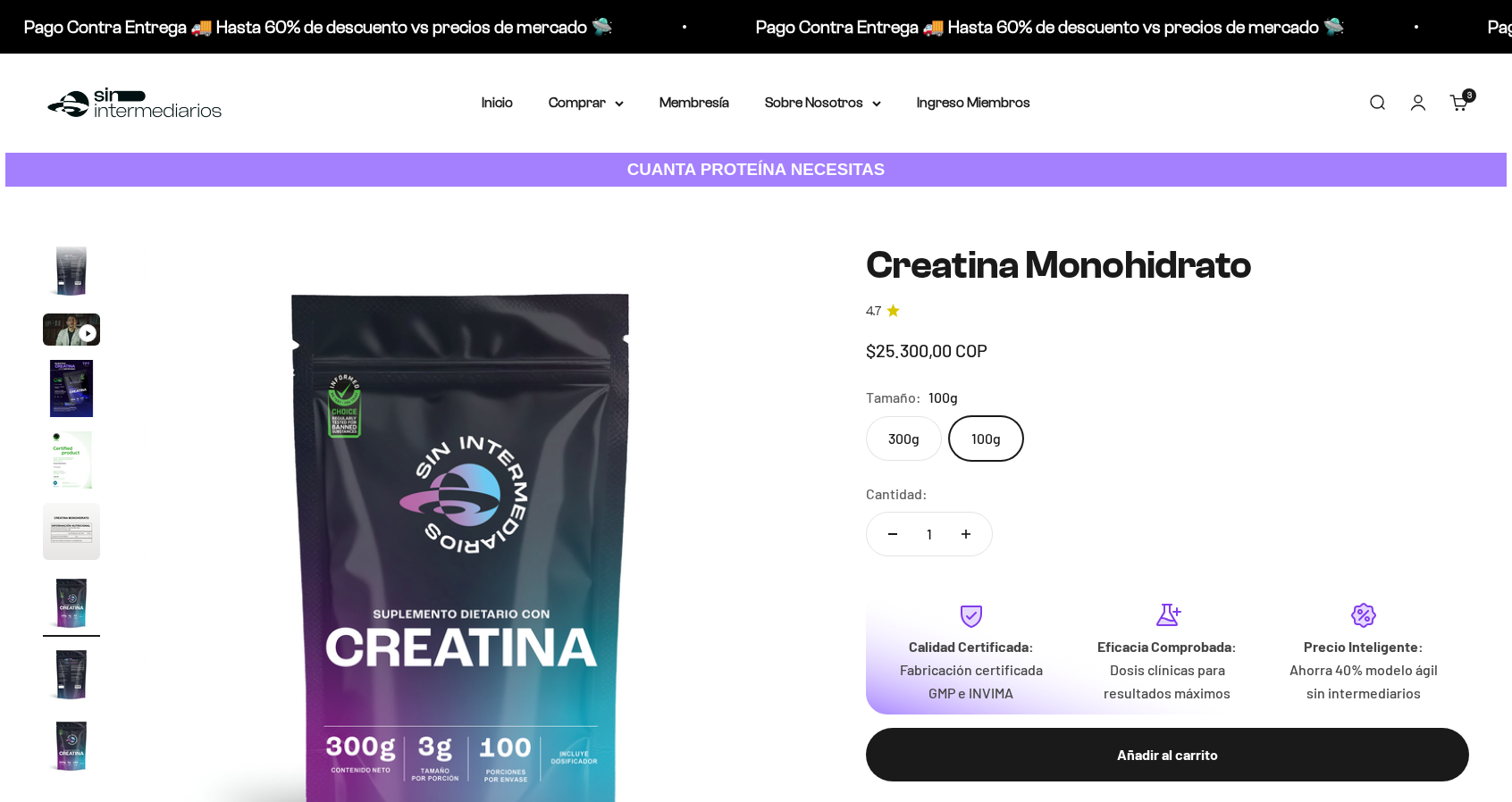
scroll to position [0, 3951]
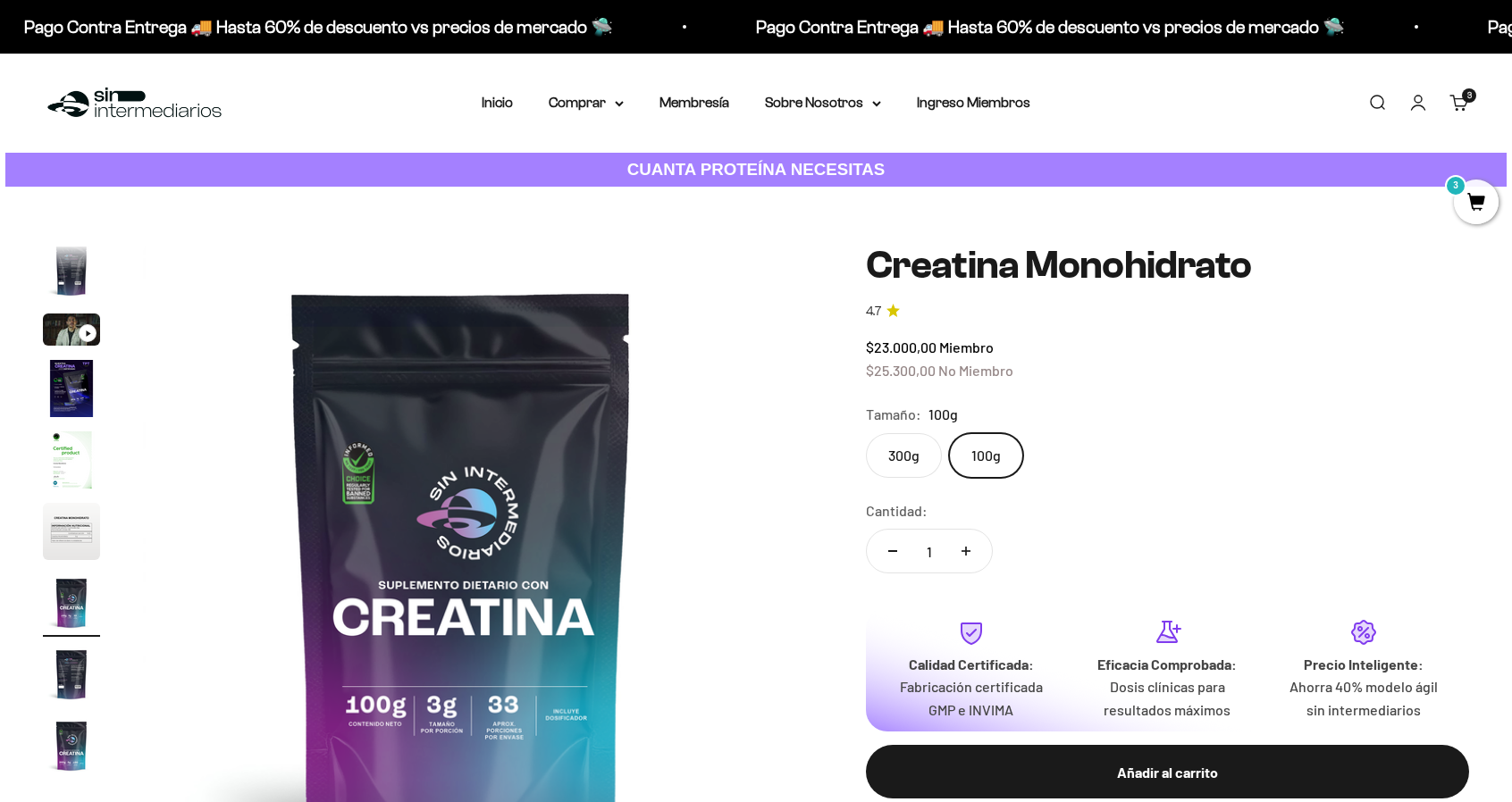
click at [903, 414] on legend "Tamaño:" at bounding box center [894, 414] width 56 height 23
click at [887, 446] on label "300g" at bounding box center [904, 455] width 76 height 45
click at [866, 433] on input "300g" at bounding box center [865, 433] width 1 height 1
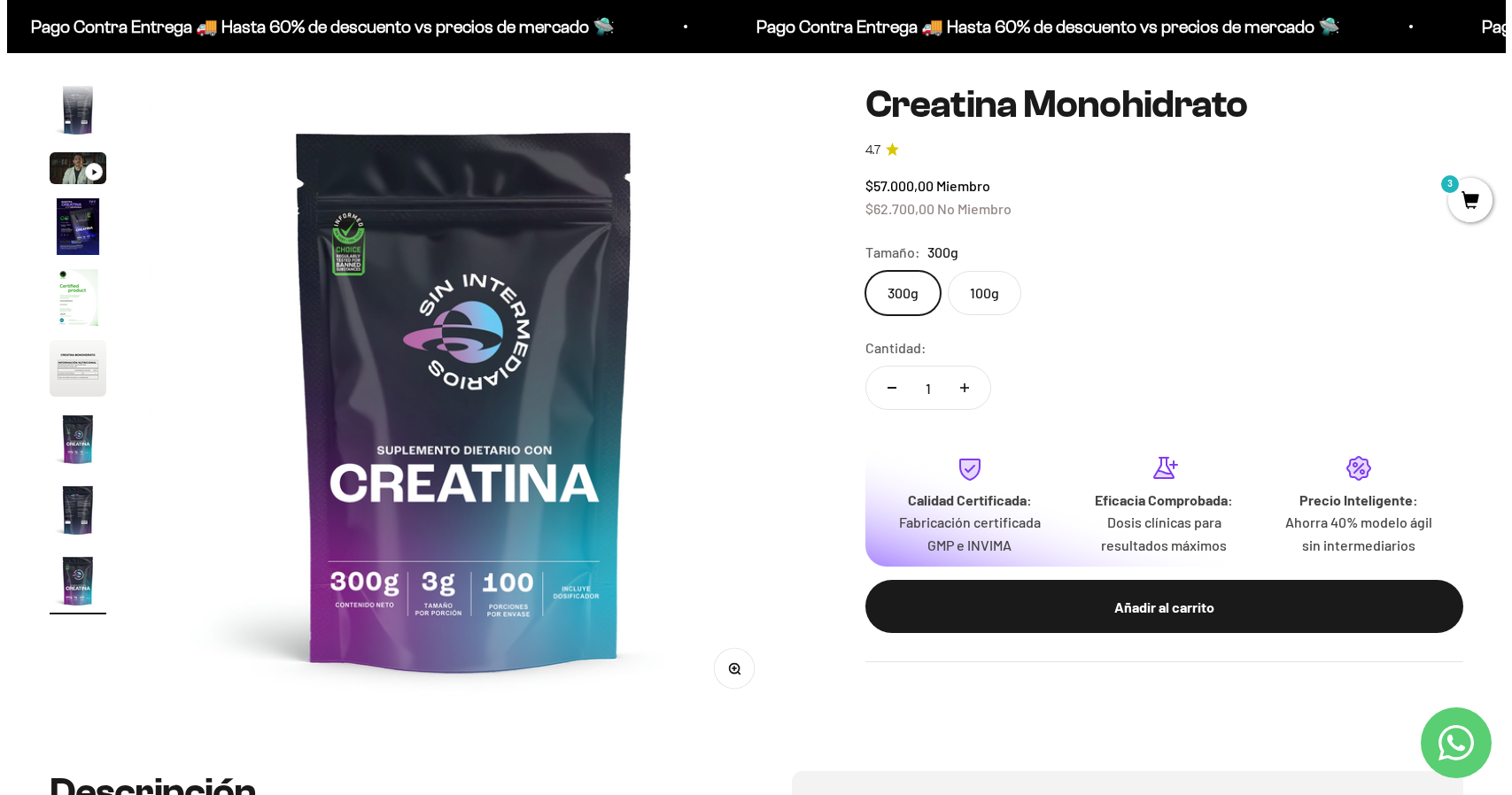
scroll to position [177, 0]
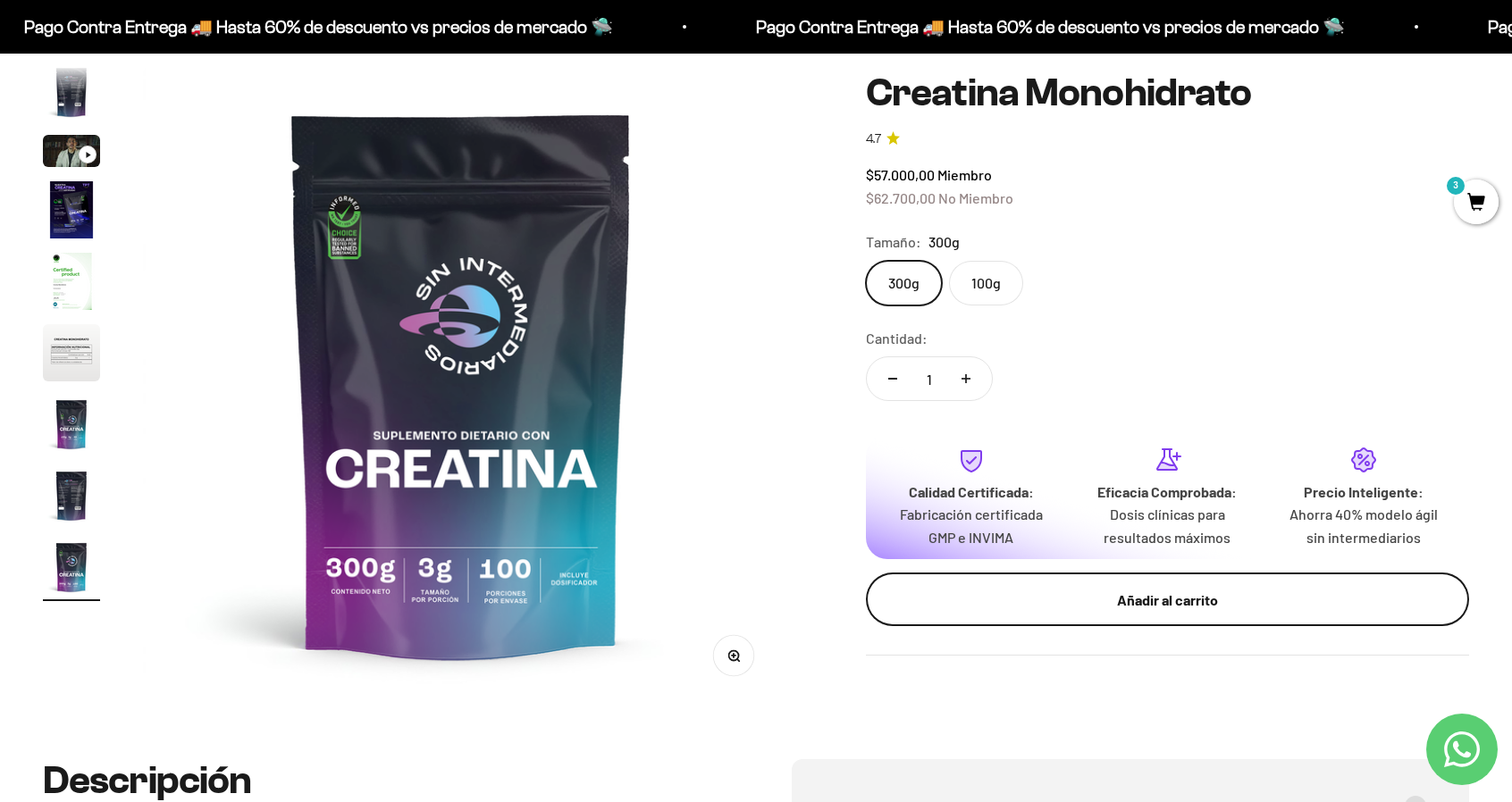
click at [1065, 609] on div "Añadir al carrito" at bounding box center [1167, 599] width 532 height 23
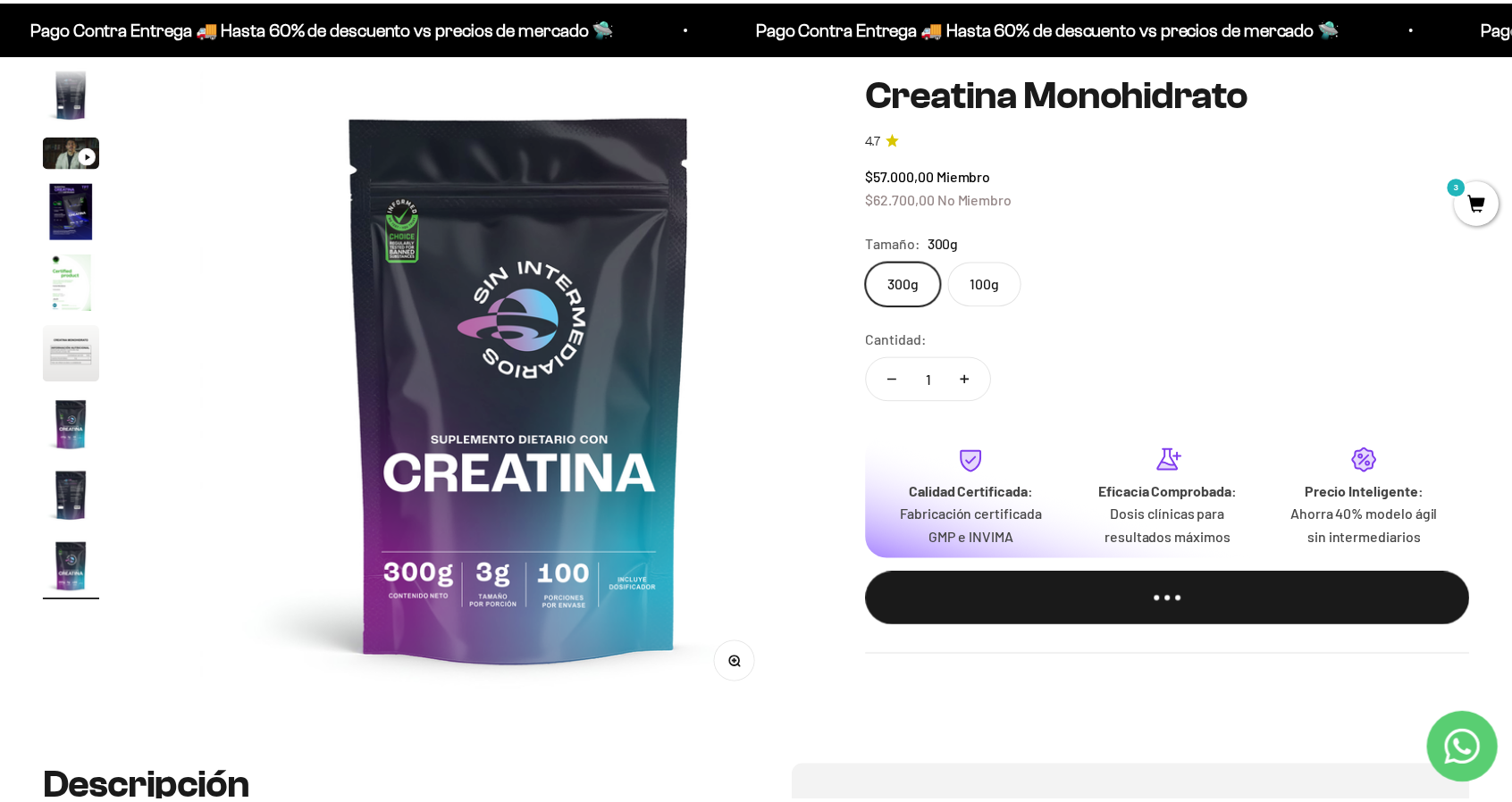
scroll to position [0, 5328]
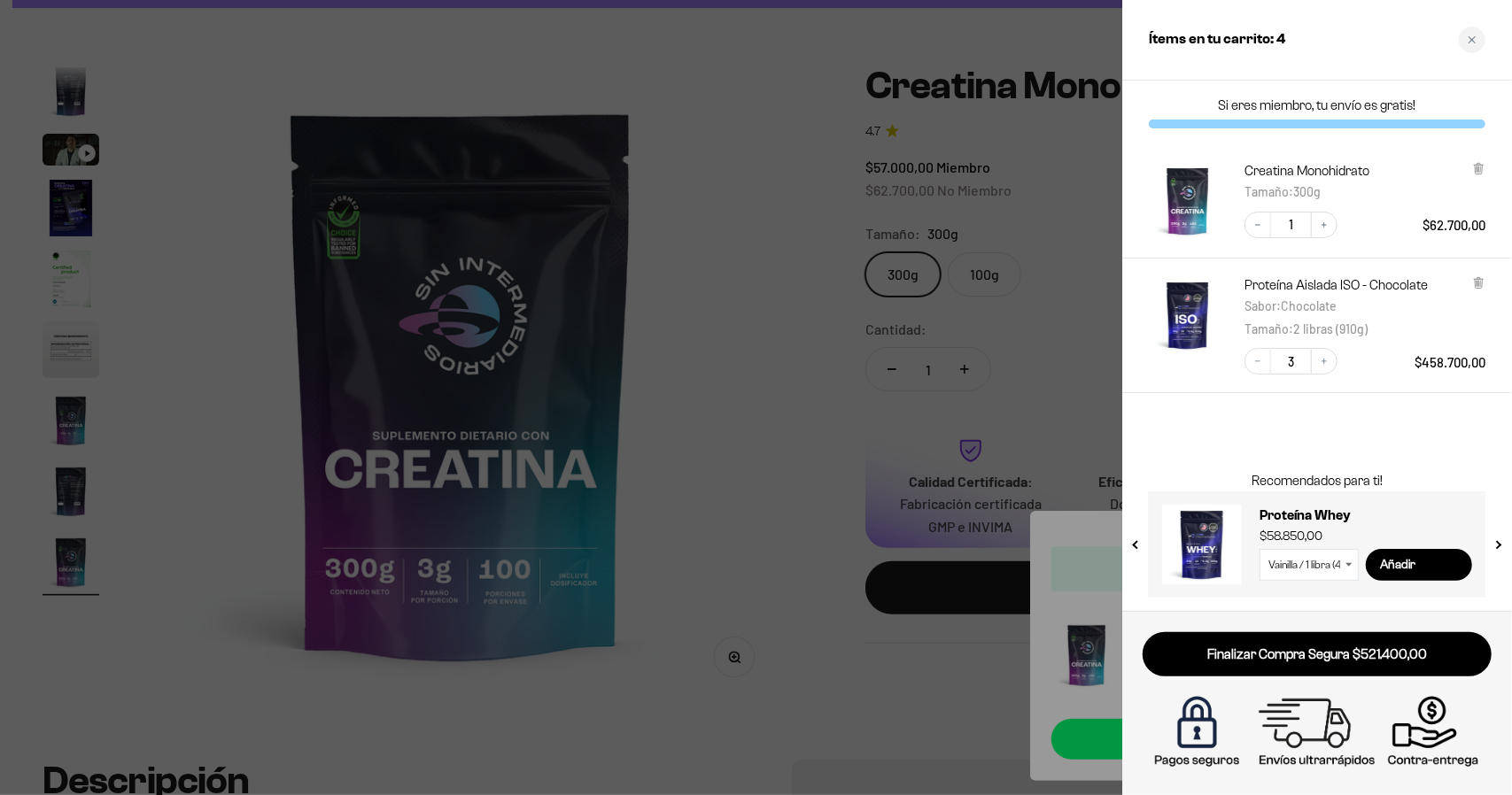
click at [727, 458] on div at bounding box center [756, 398] width 1512 height 795
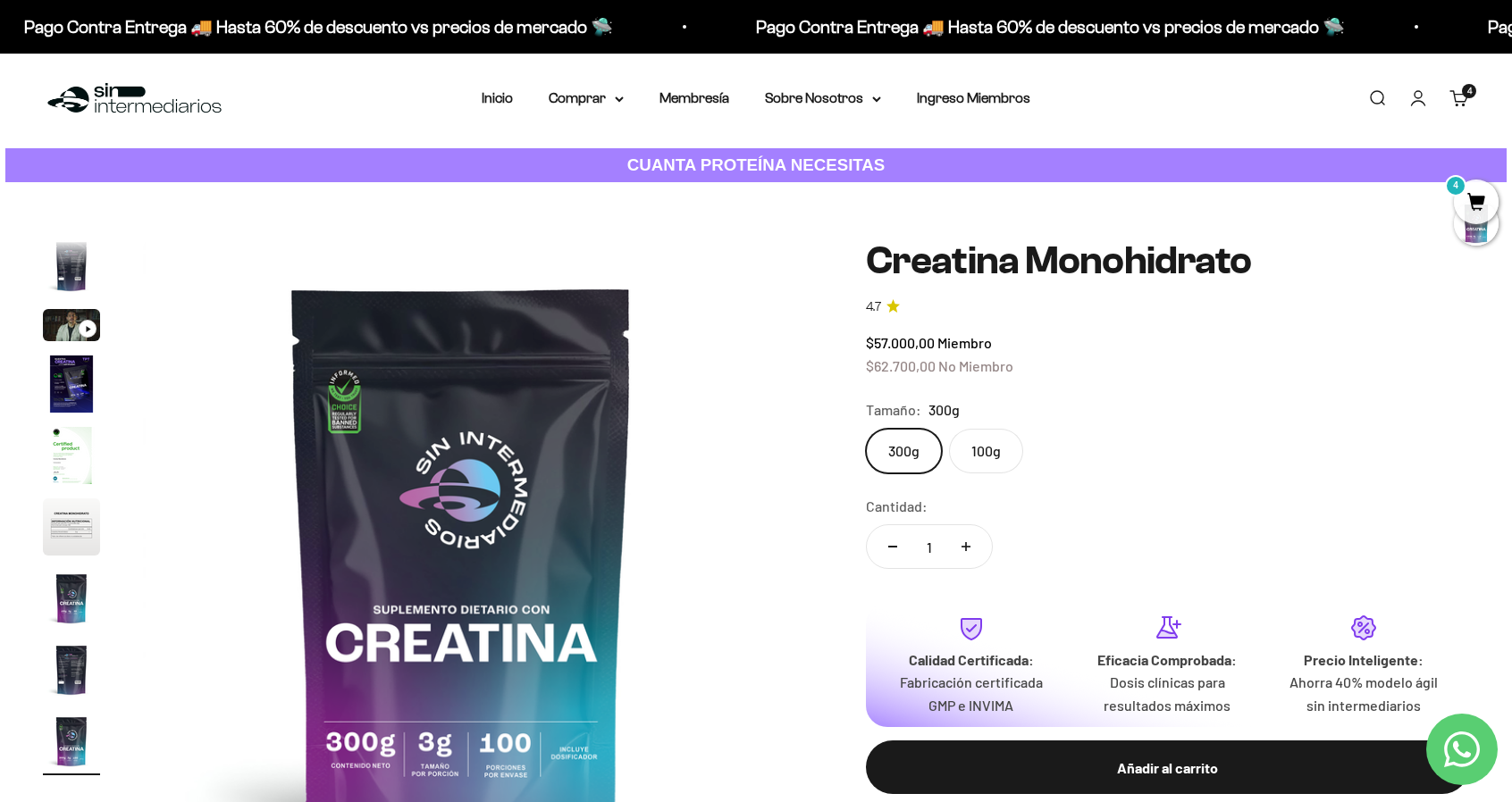
scroll to position [0, 0]
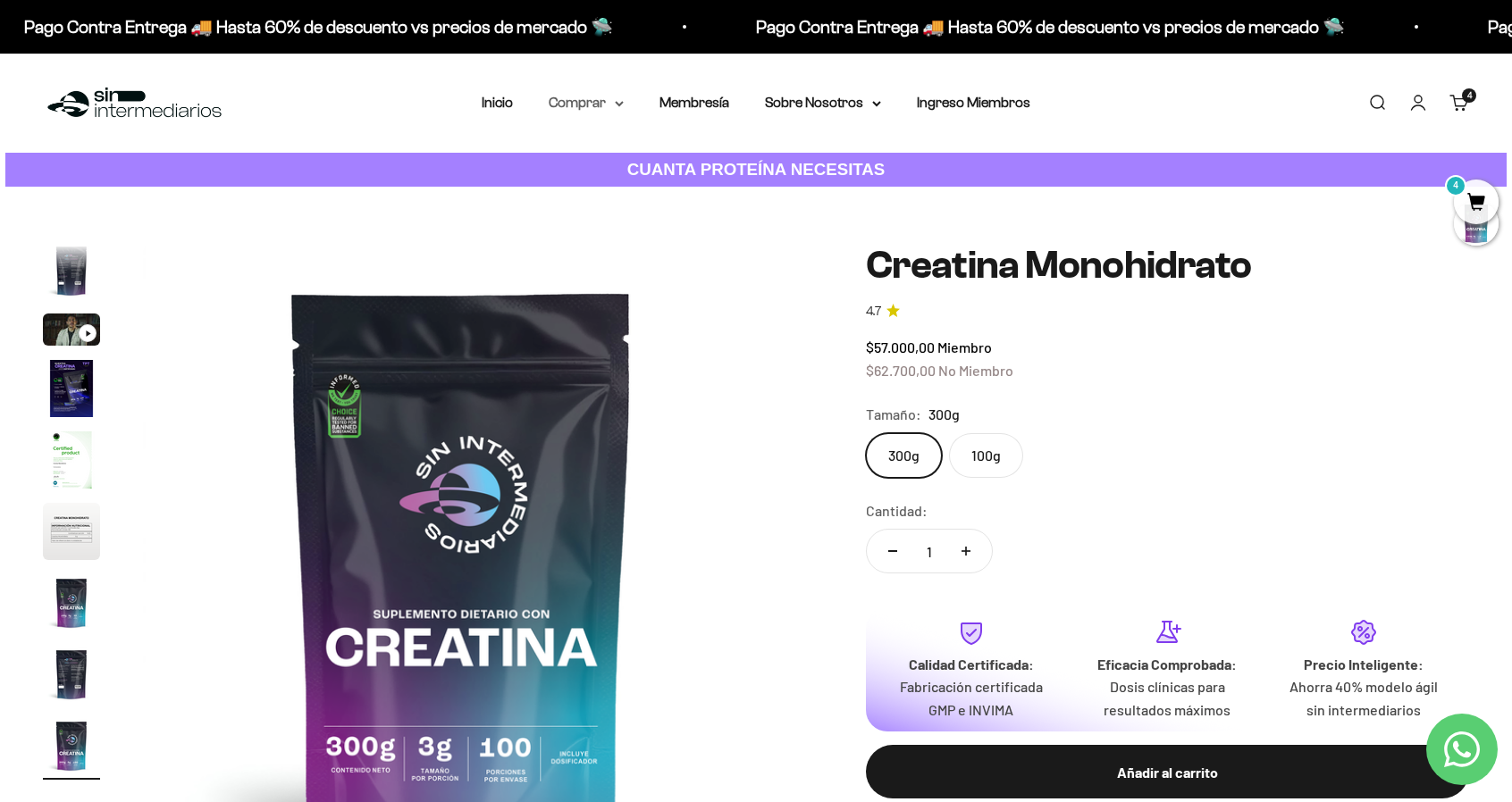
click at [609, 105] on summary "Comprar" at bounding box center [585, 102] width 75 height 23
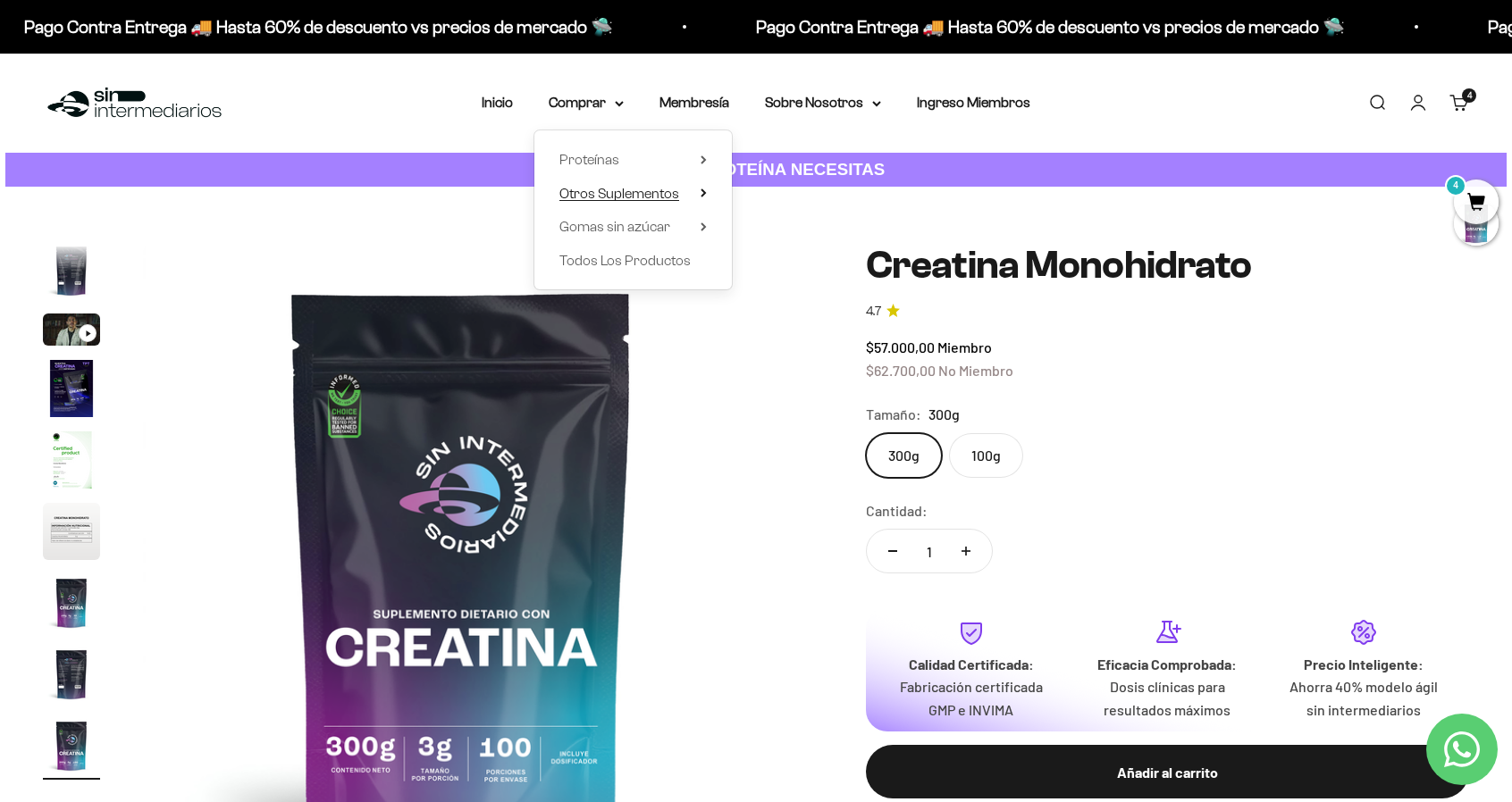
click at [630, 189] on span "Otros Suplementos" at bounding box center [619, 193] width 120 height 15
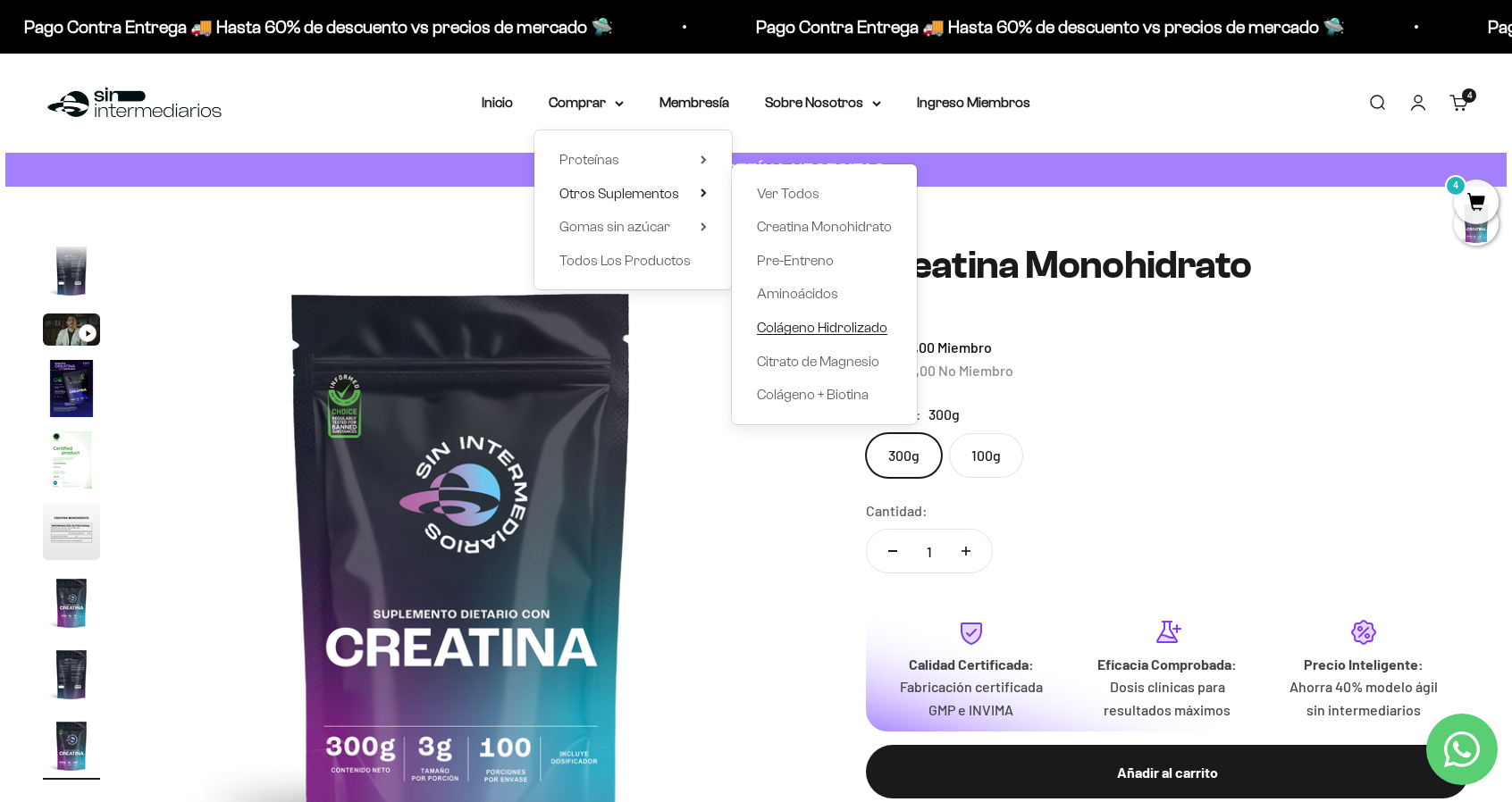
click at [809, 328] on span "Colágeno Hidrolizado" at bounding box center [822, 327] width 131 height 15
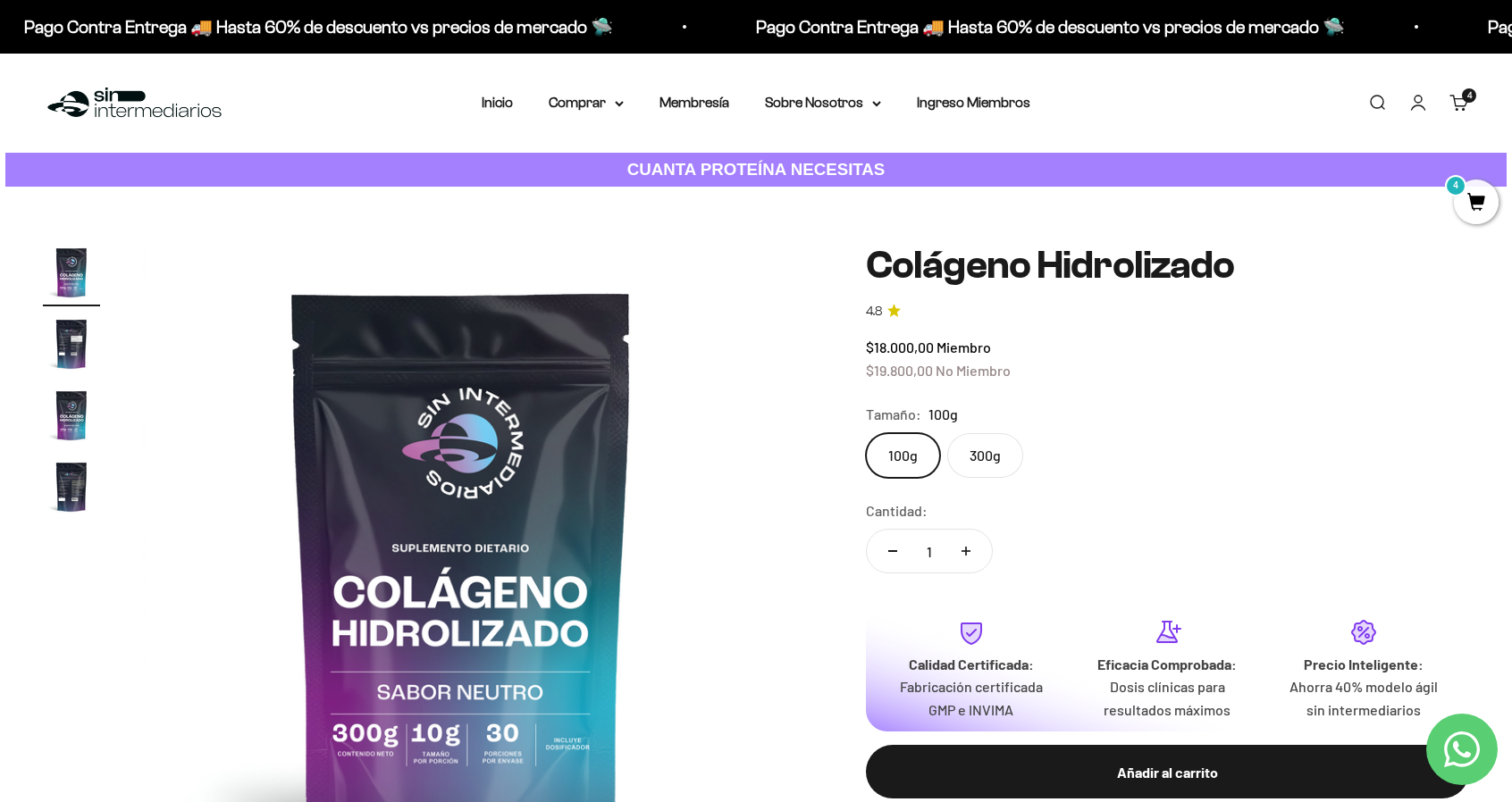
click at [964, 467] on label "300g" at bounding box center [985, 455] width 76 height 45
click at [866, 433] on input "300g" at bounding box center [865, 433] width 1 height 1
click at [575, 97] on summary "Comprar" at bounding box center [585, 102] width 75 height 23
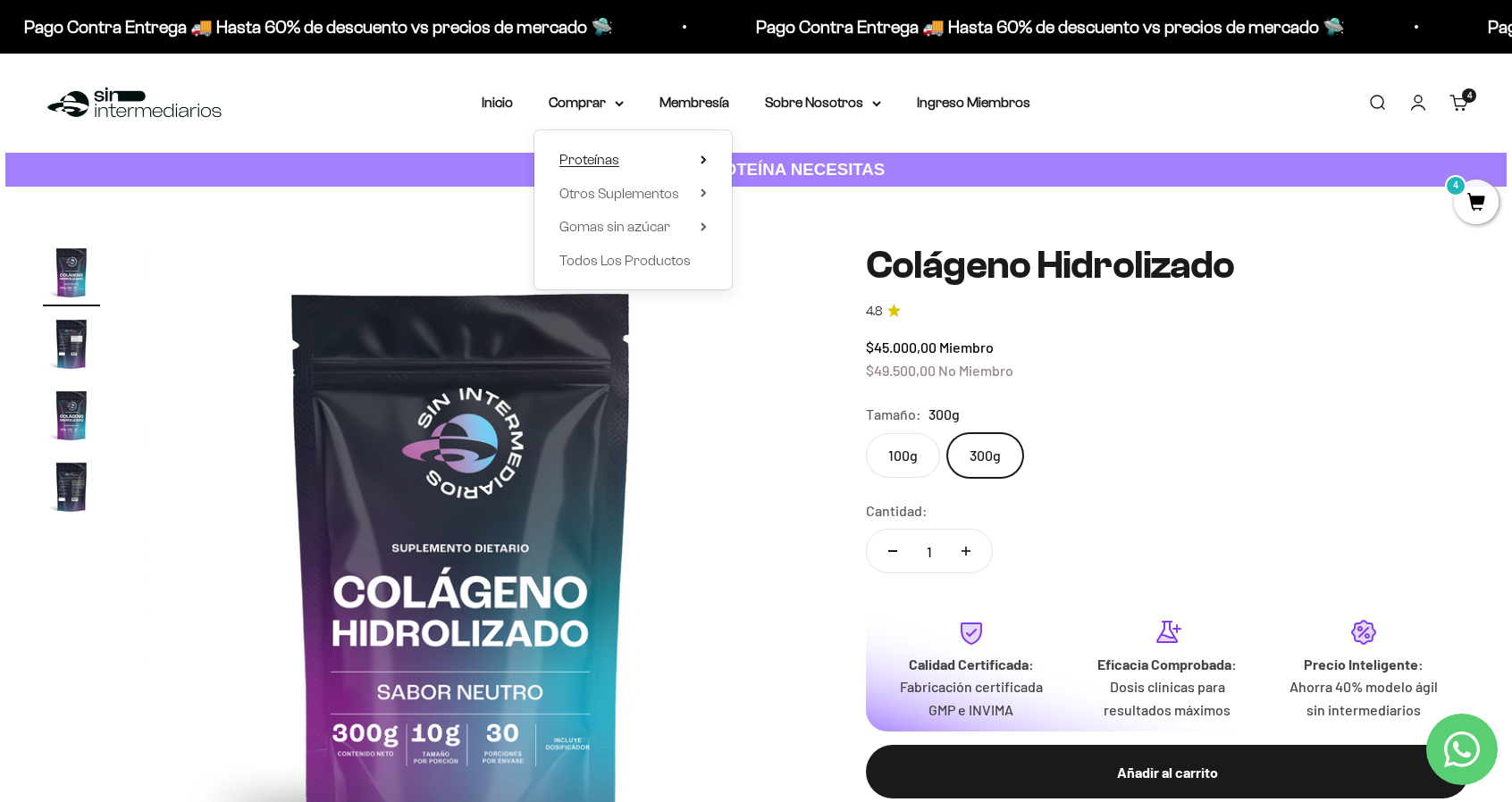
click at [636, 157] on summary "Proteínas" at bounding box center [633, 160] width 148 height 23
click at [779, 231] on link "Iso" at bounding box center [795, 226] width 77 height 23
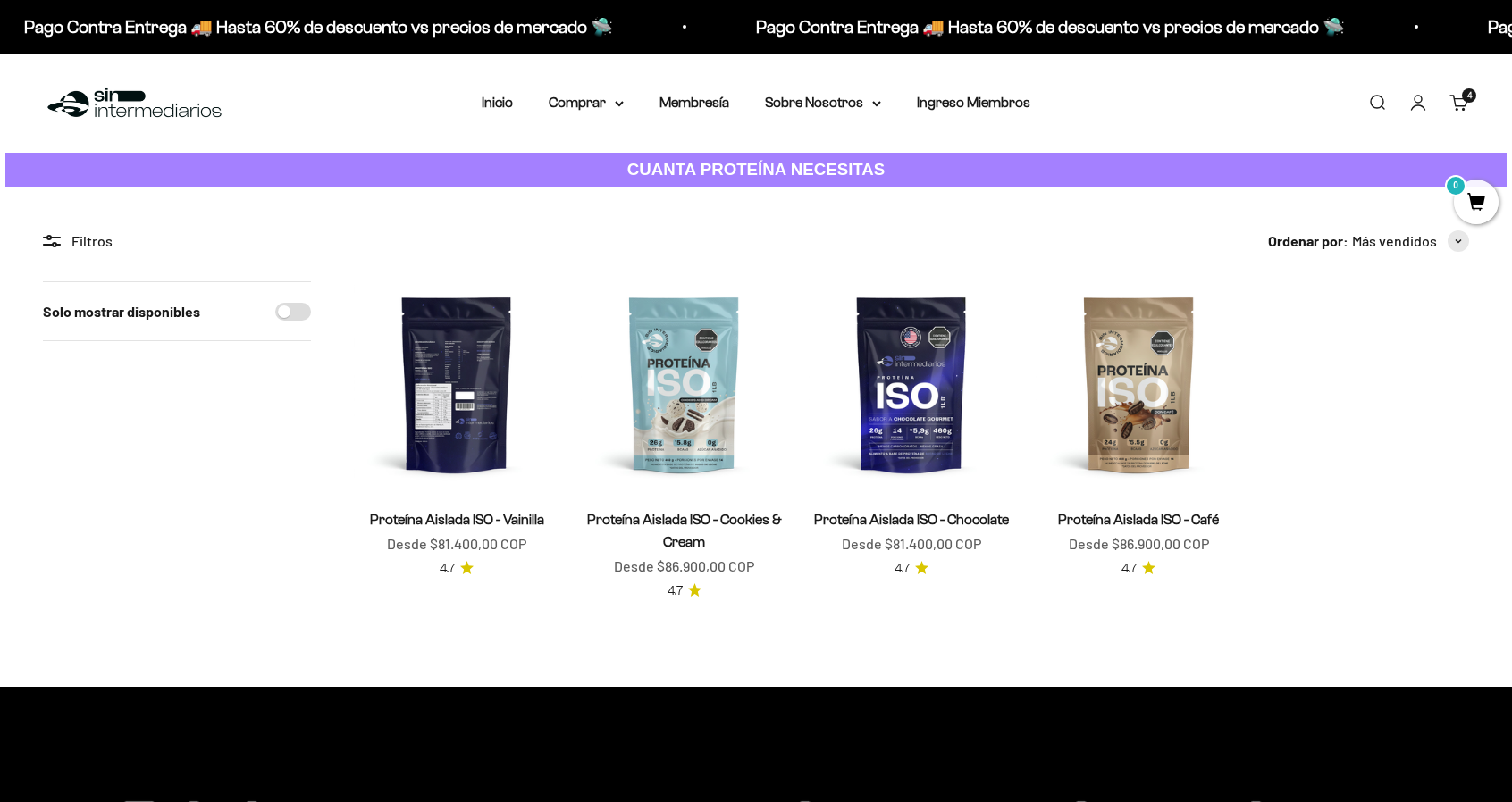
click at [460, 424] on img at bounding box center [457, 384] width 205 height 205
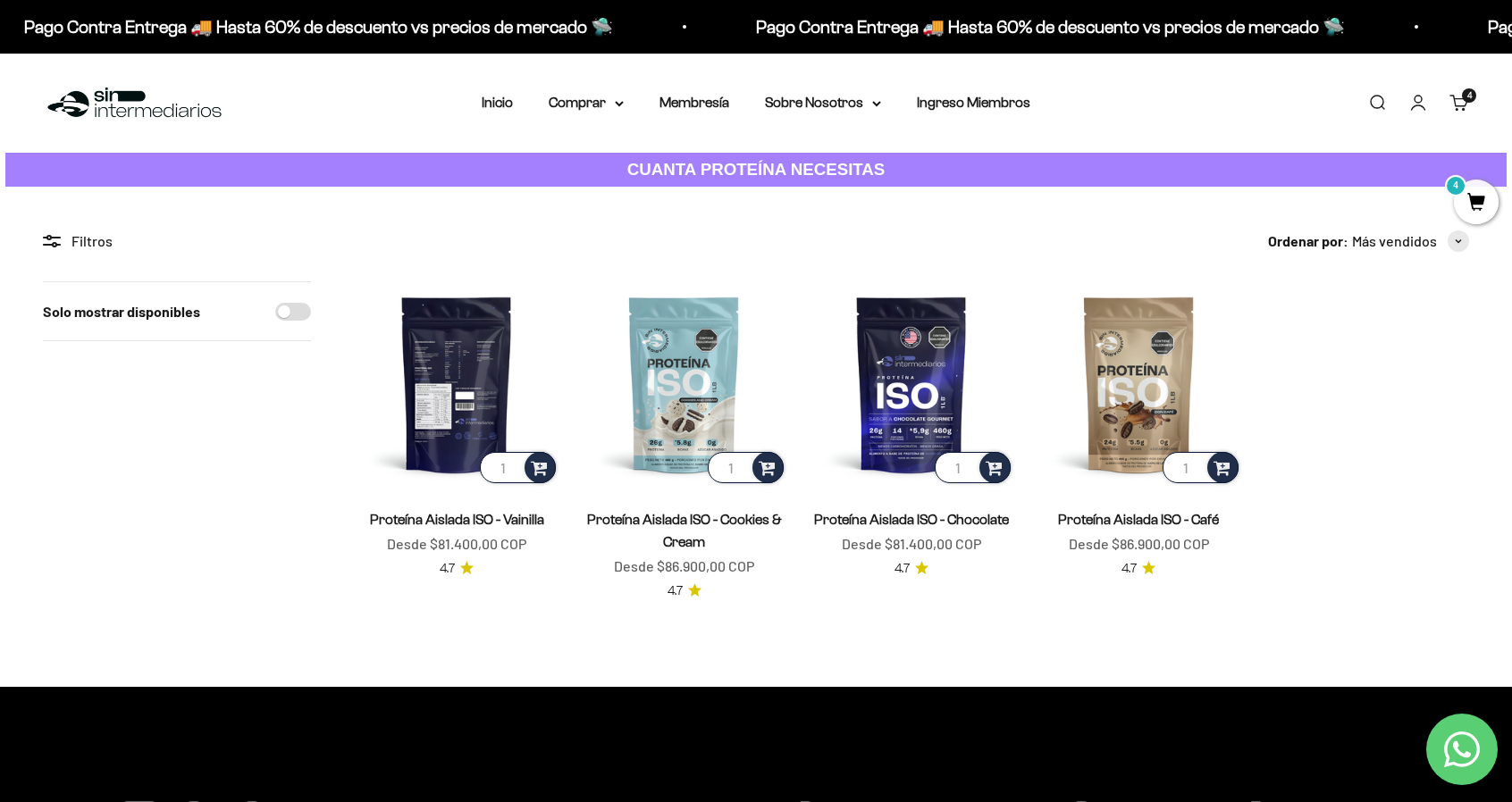
click at [451, 372] on img at bounding box center [457, 384] width 205 height 205
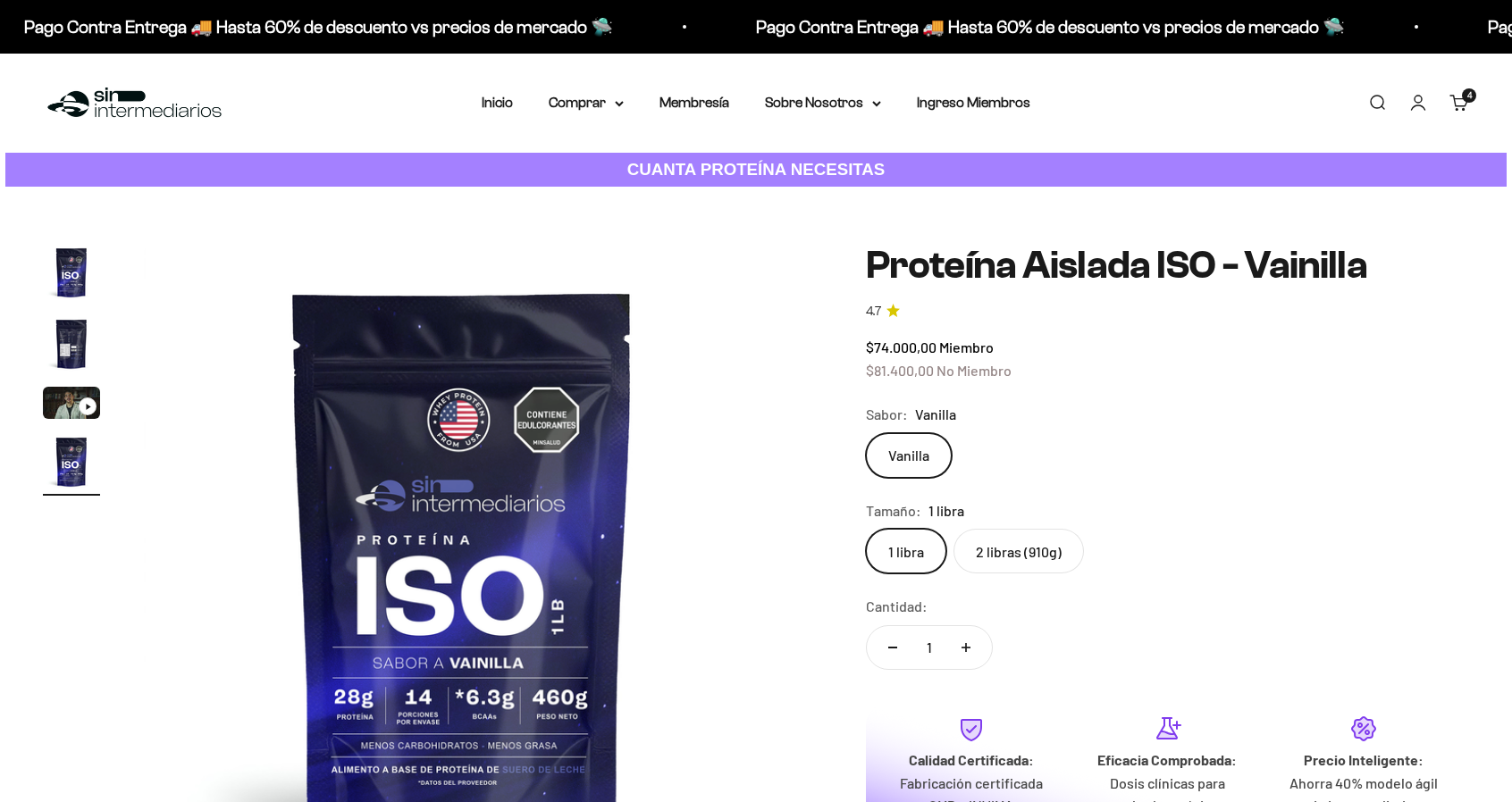
scroll to position [0, 1975]
click at [1019, 548] on label "2 libras (910g)" at bounding box center [1018, 551] width 131 height 45
click at [866, 529] on input "2 libras (910g)" at bounding box center [865, 528] width 1 height 1
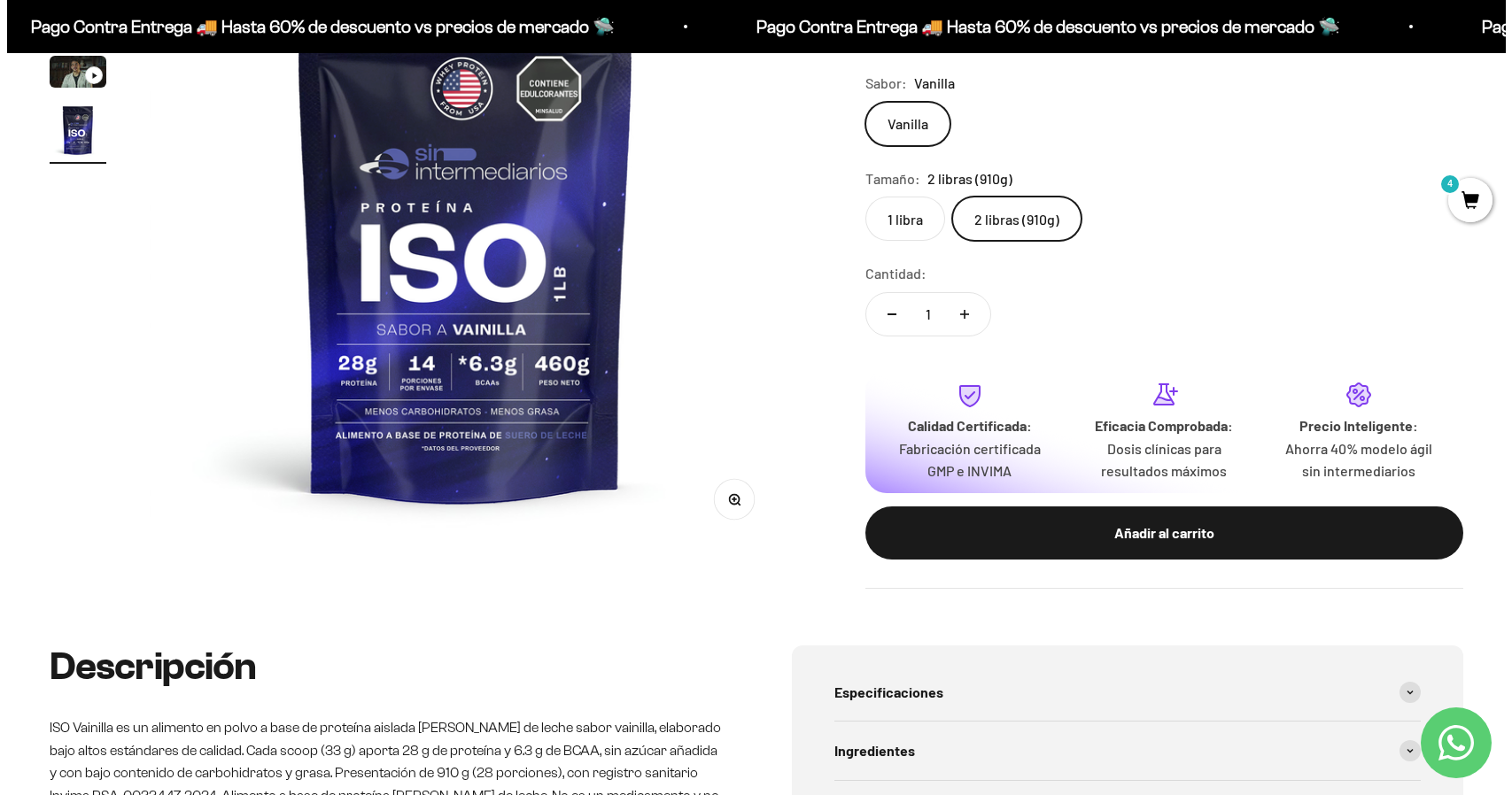
scroll to position [354, 0]
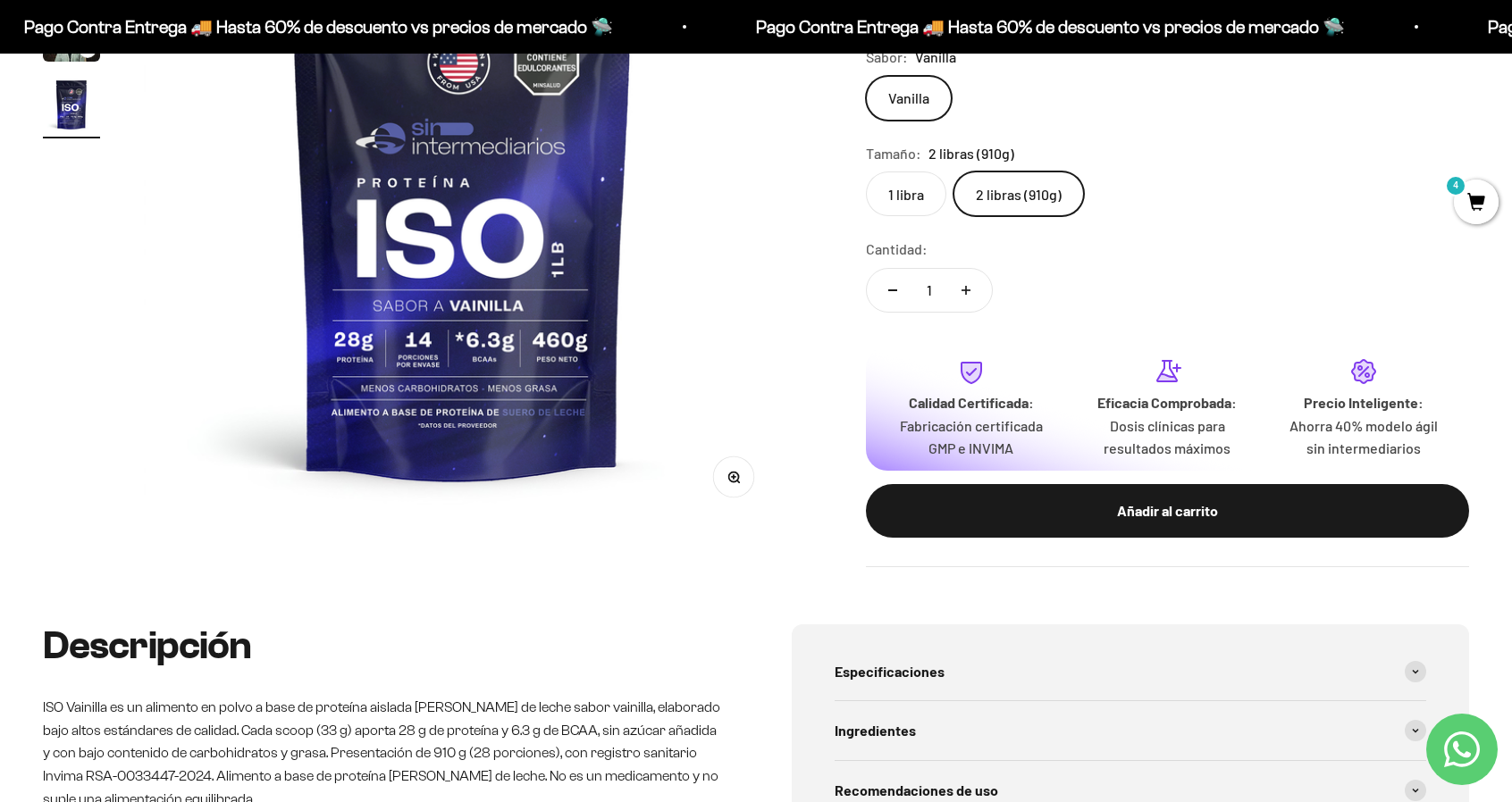
click at [1128, 498] on button "Añadir al carrito" at bounding box center [1167, 512] width 603 height 54
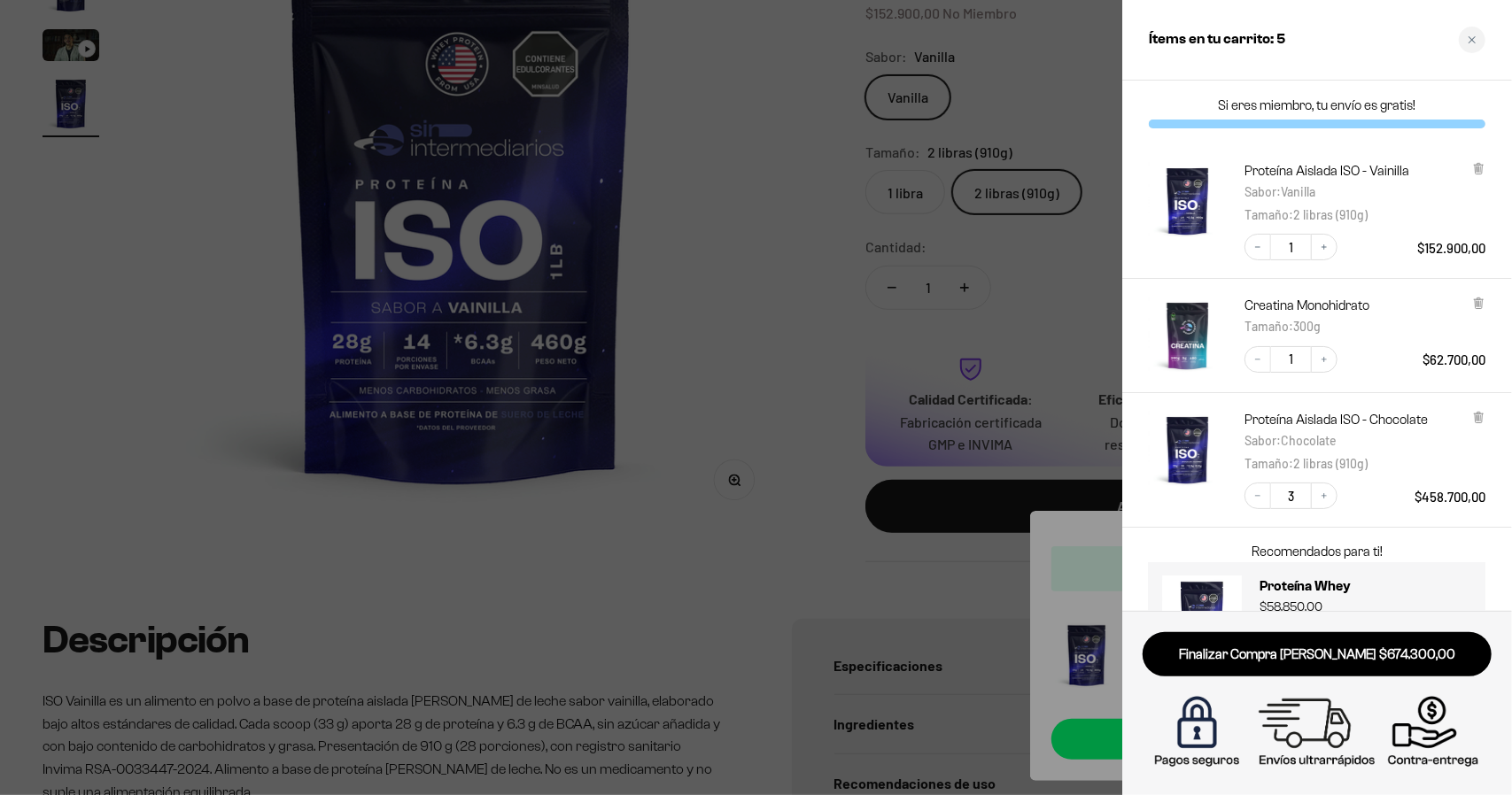
click at [779, 523] on div at bounding box center [756, 398] width 1512 height 795
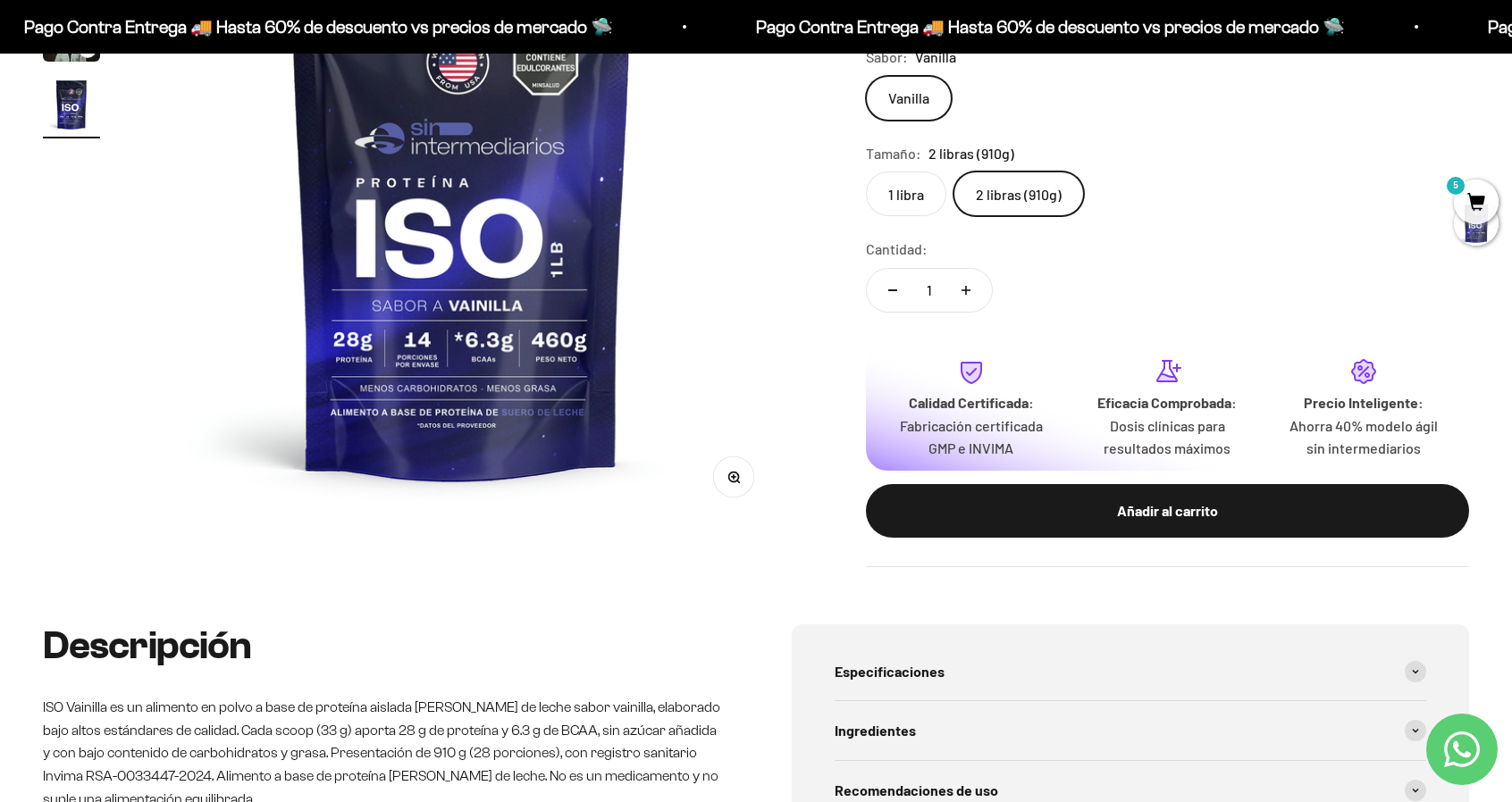
scroll to position [0, 1975]
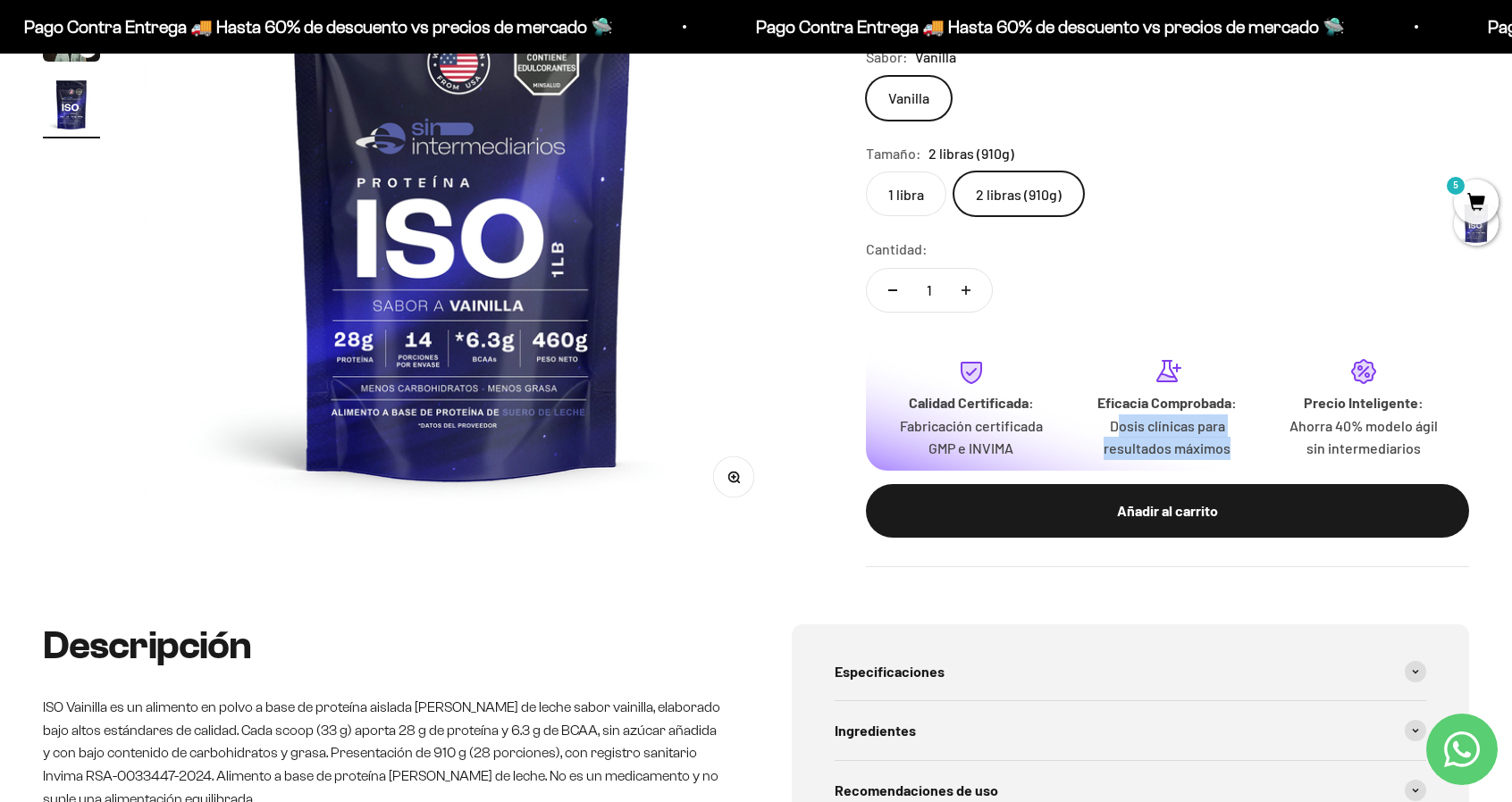
drag, startPoint x: 1115, startPoint y: 428, endPoint x: 1240, endPoint y: 461, distance: 129.3
click at [1240, 461] on div "Calidad Certificada: Fabricación certificada GMP e INVIMA Eficacia Comprobada: …" at bounding box center [1167, 409] width 603 height 125
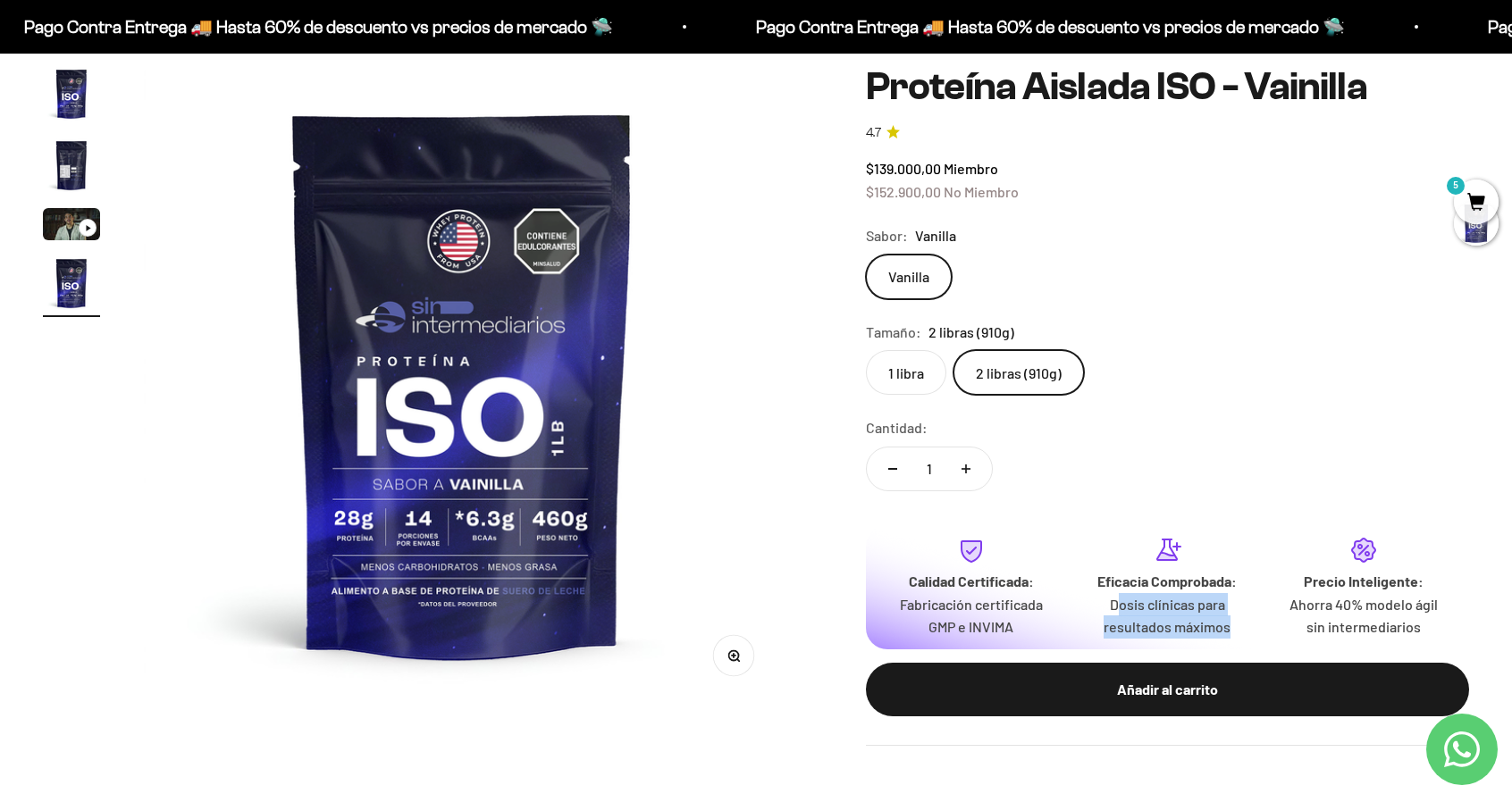
scroll to position [0, 0]
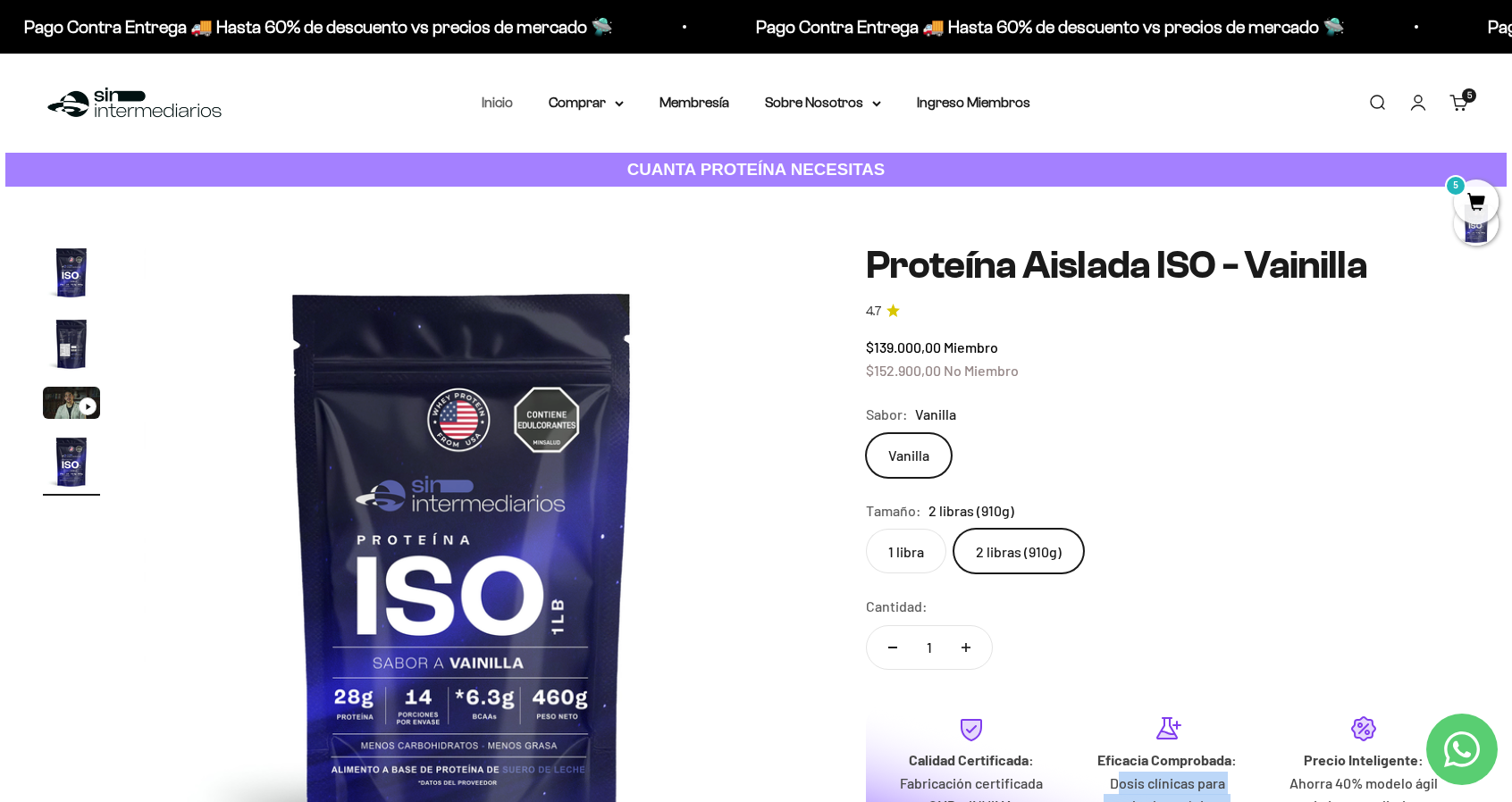
click at [504, 103] on link "Inicio" at bounding box center [497, 102] width 31 height 15
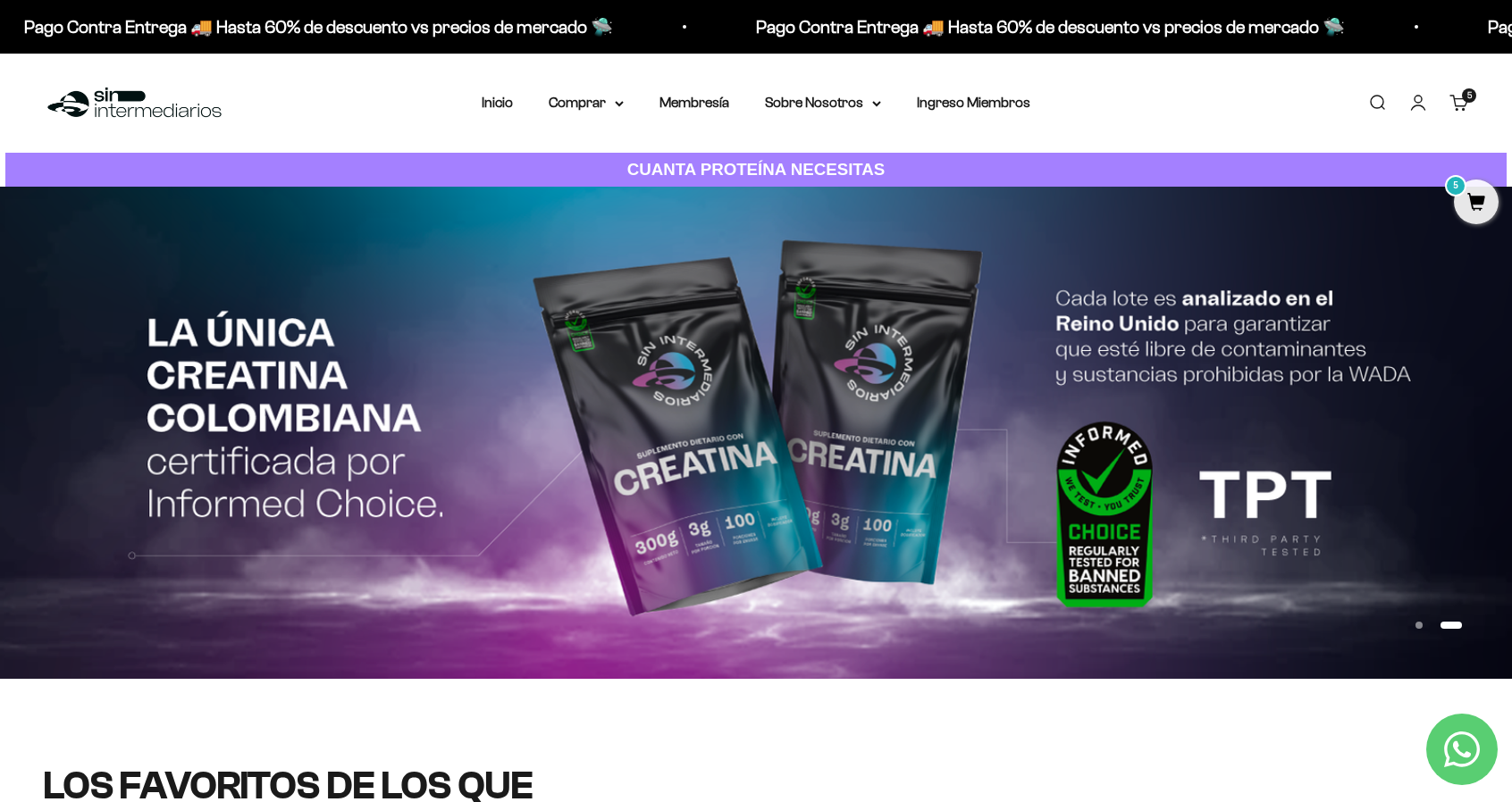
click at [1427, 105] on link "Iniciar sesión" at bounding box center [1418, 103] width 20 height 20
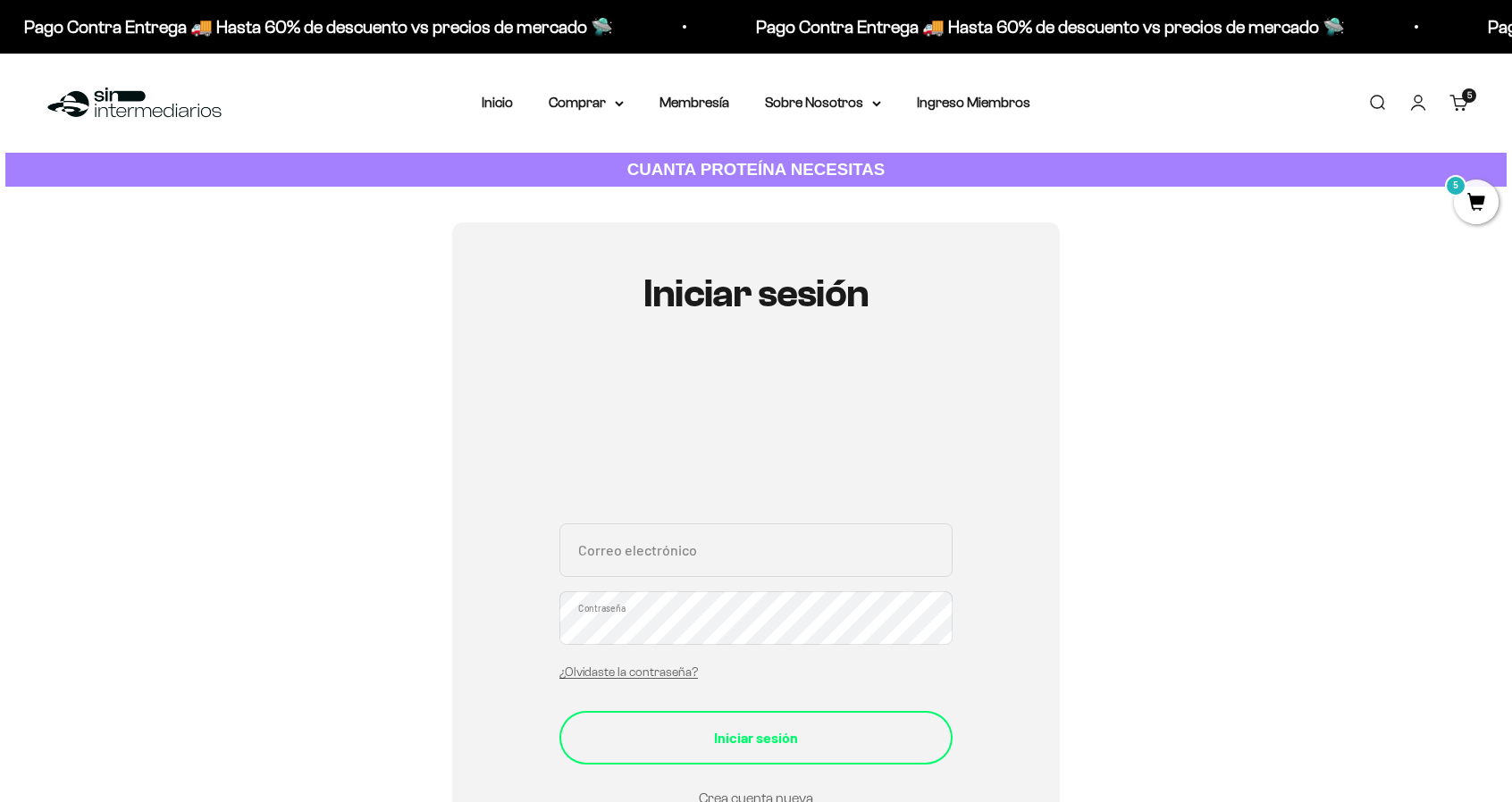
type input "[EMAIL_ADDRESS][DOMAIN_NAME]"
click at [665, 723] on button "Iniciar sesión" at bounding box center [756, 738] width 393 height 54
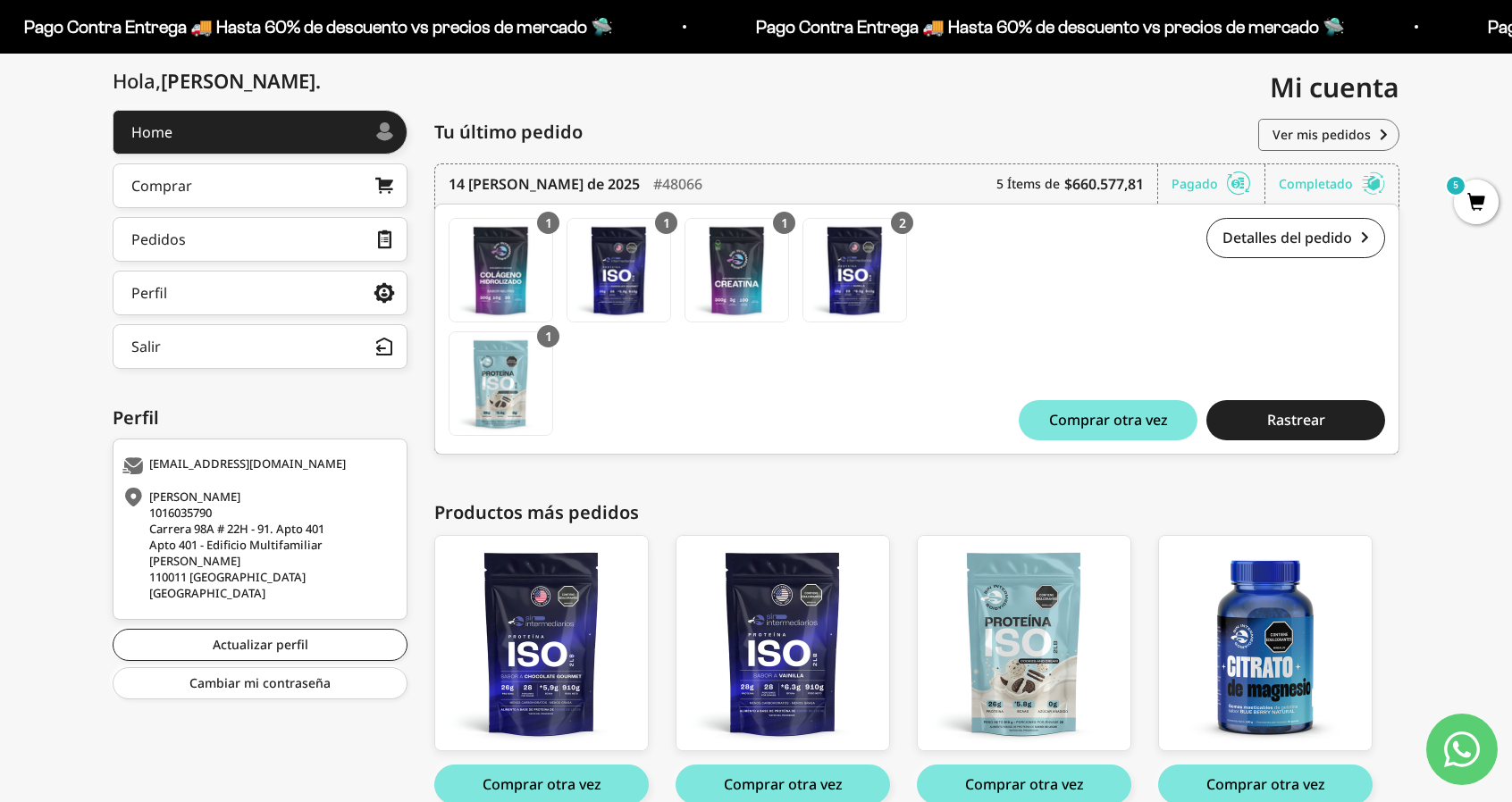
scroll to position [194, 0]
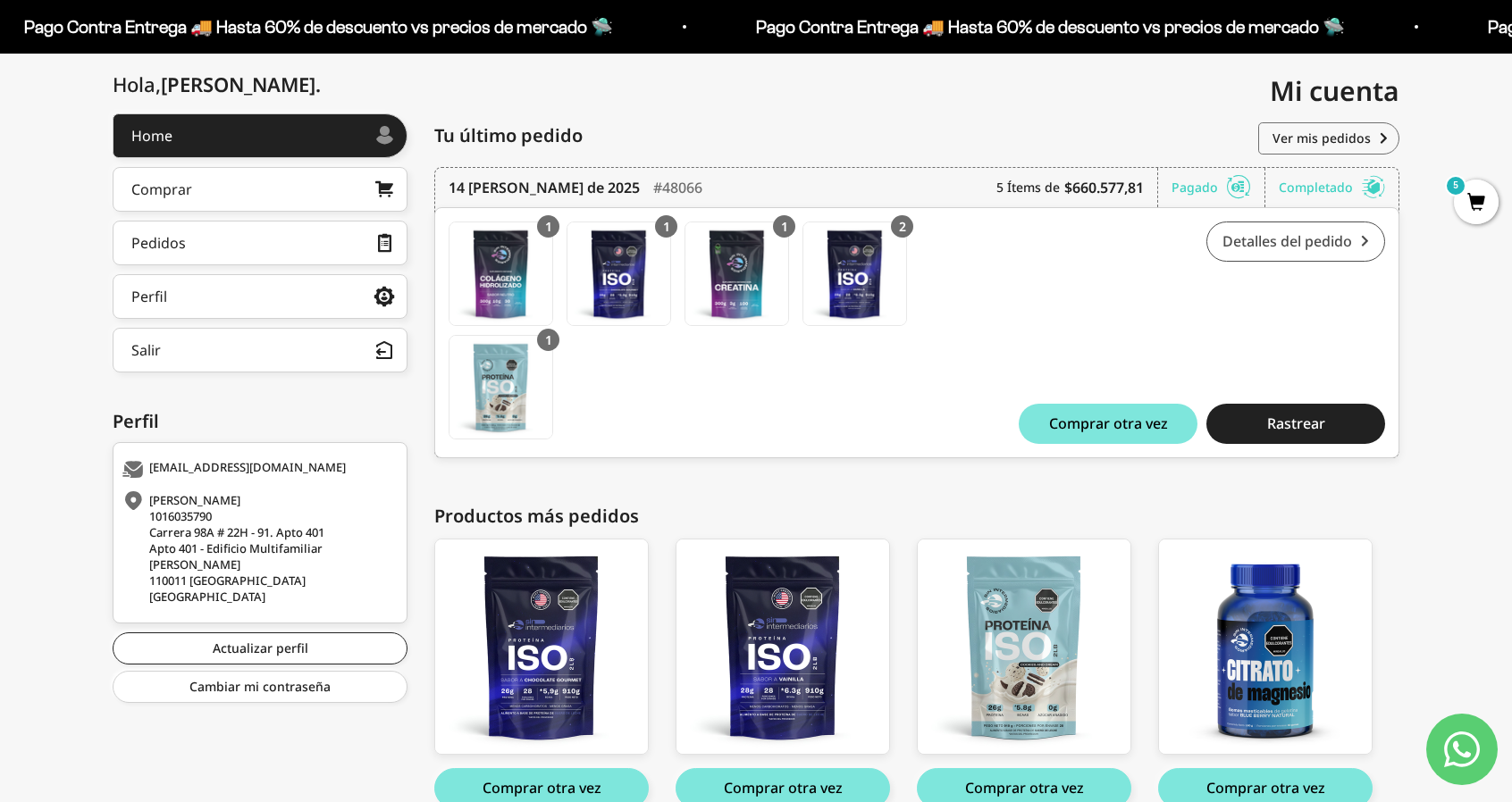
click at [1294, 232] on link "Detalles del pedido" at bounding box center [1295, 241] width 179 height 40
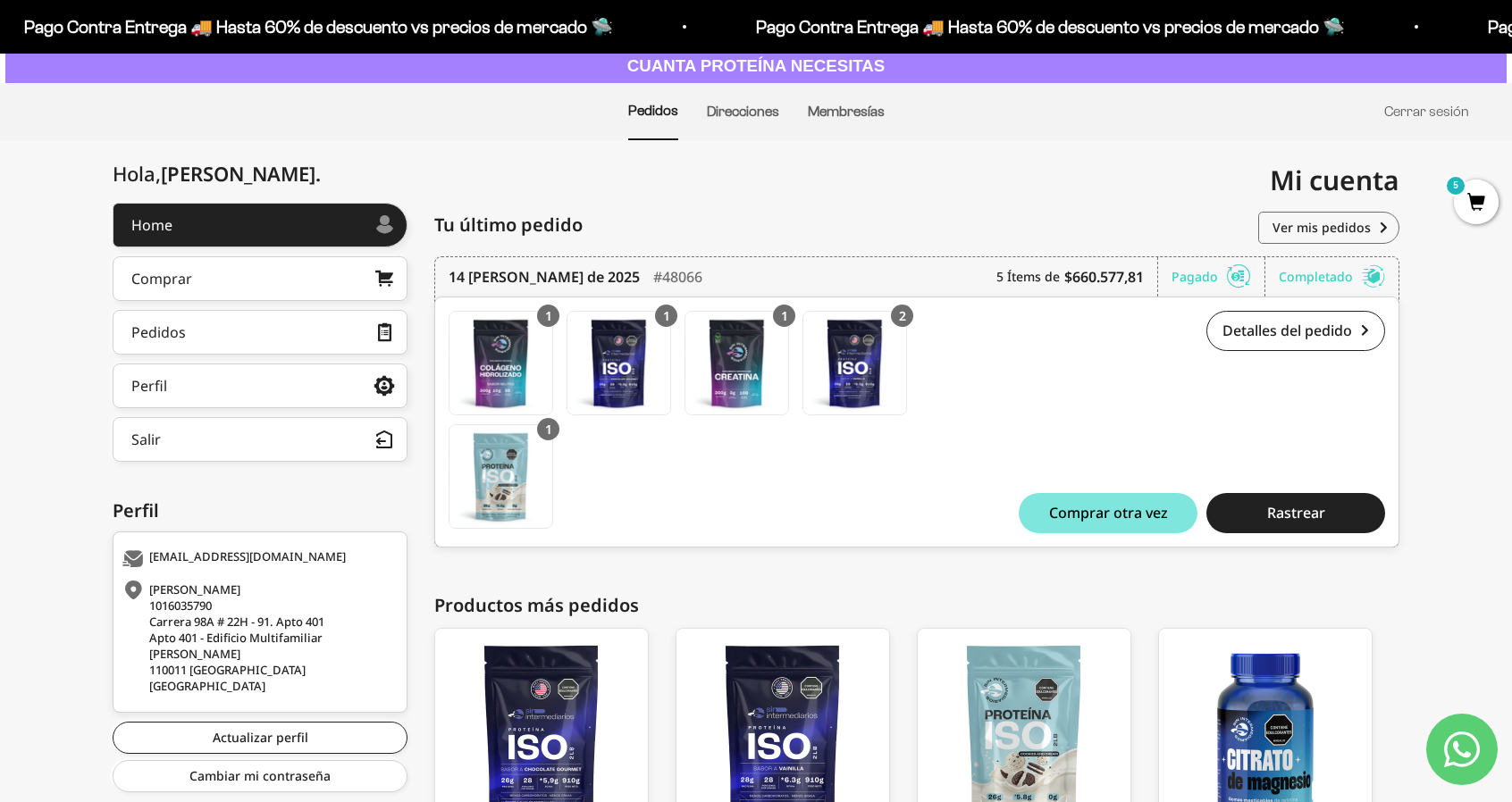
scroll to position [0, 0]
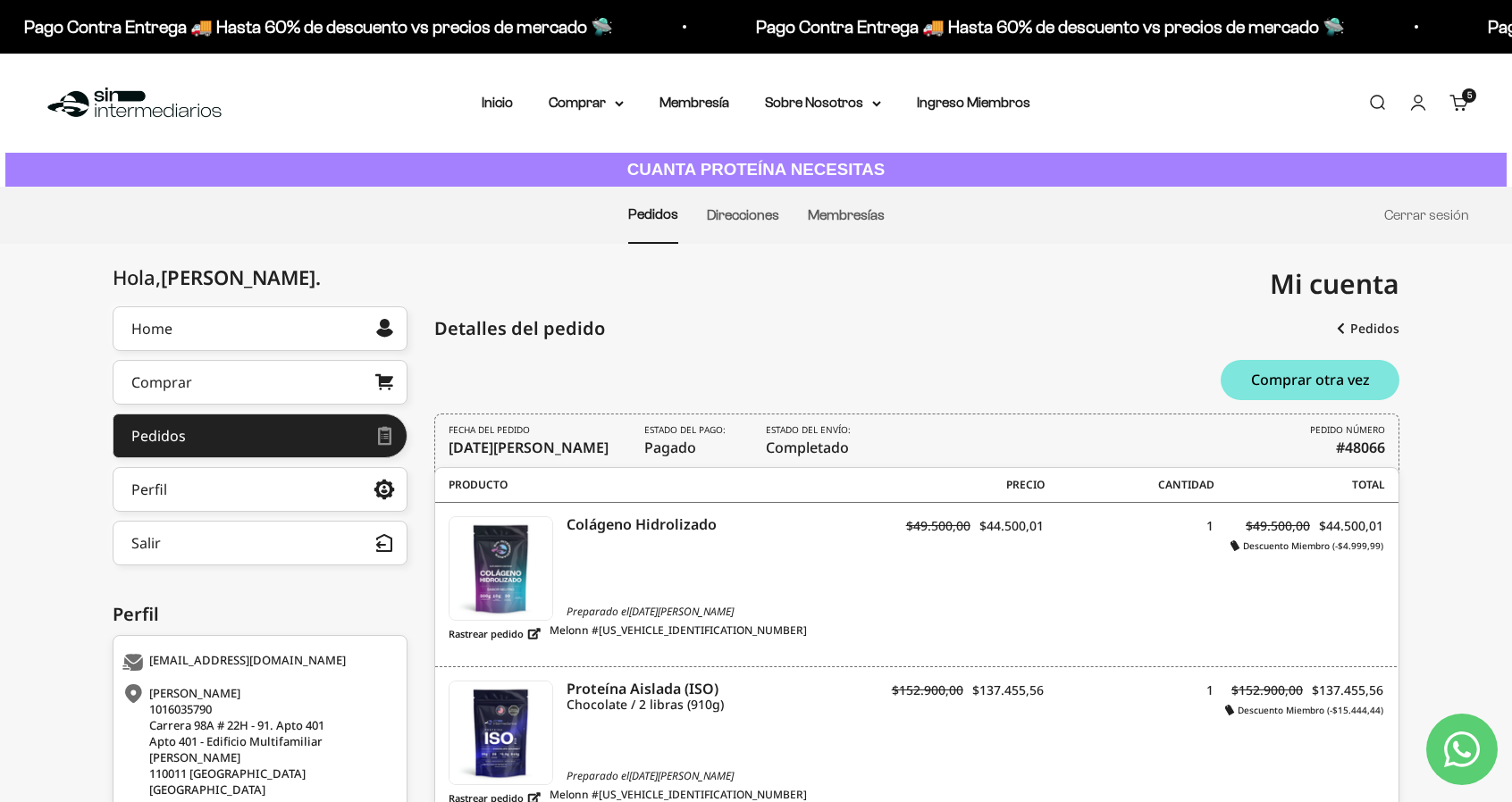
click at [1469, 94] on span "5" at bounding box center [1469, 95] width 4 height 9
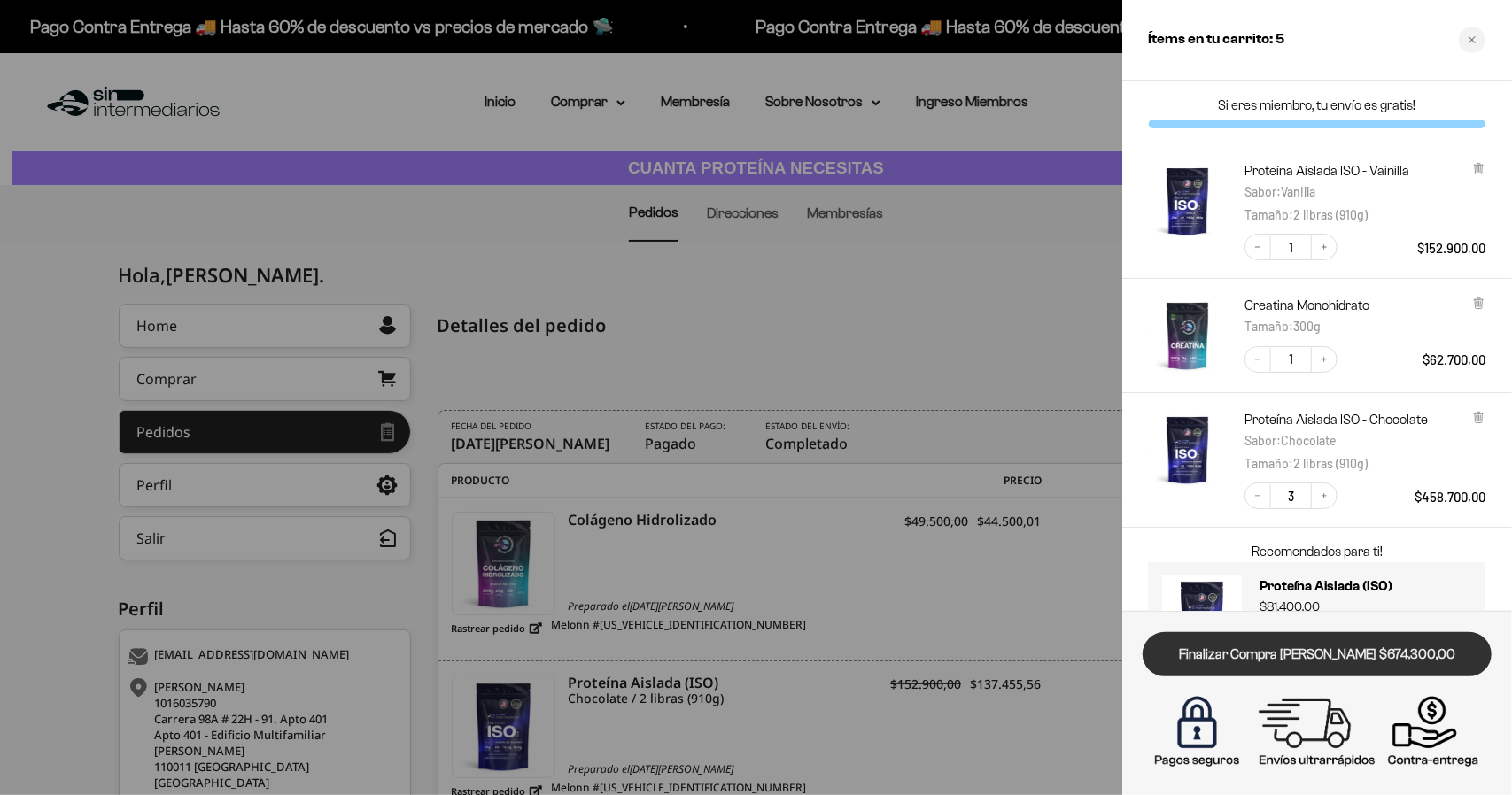
click at [1245, 665] on link "Finalizar Compra [PERSON_NAME] $674.300,00" at bounding box center [1317, 656] width 349 height 45
